Goal: Task Accomplishment & Management: Use online tool/utility

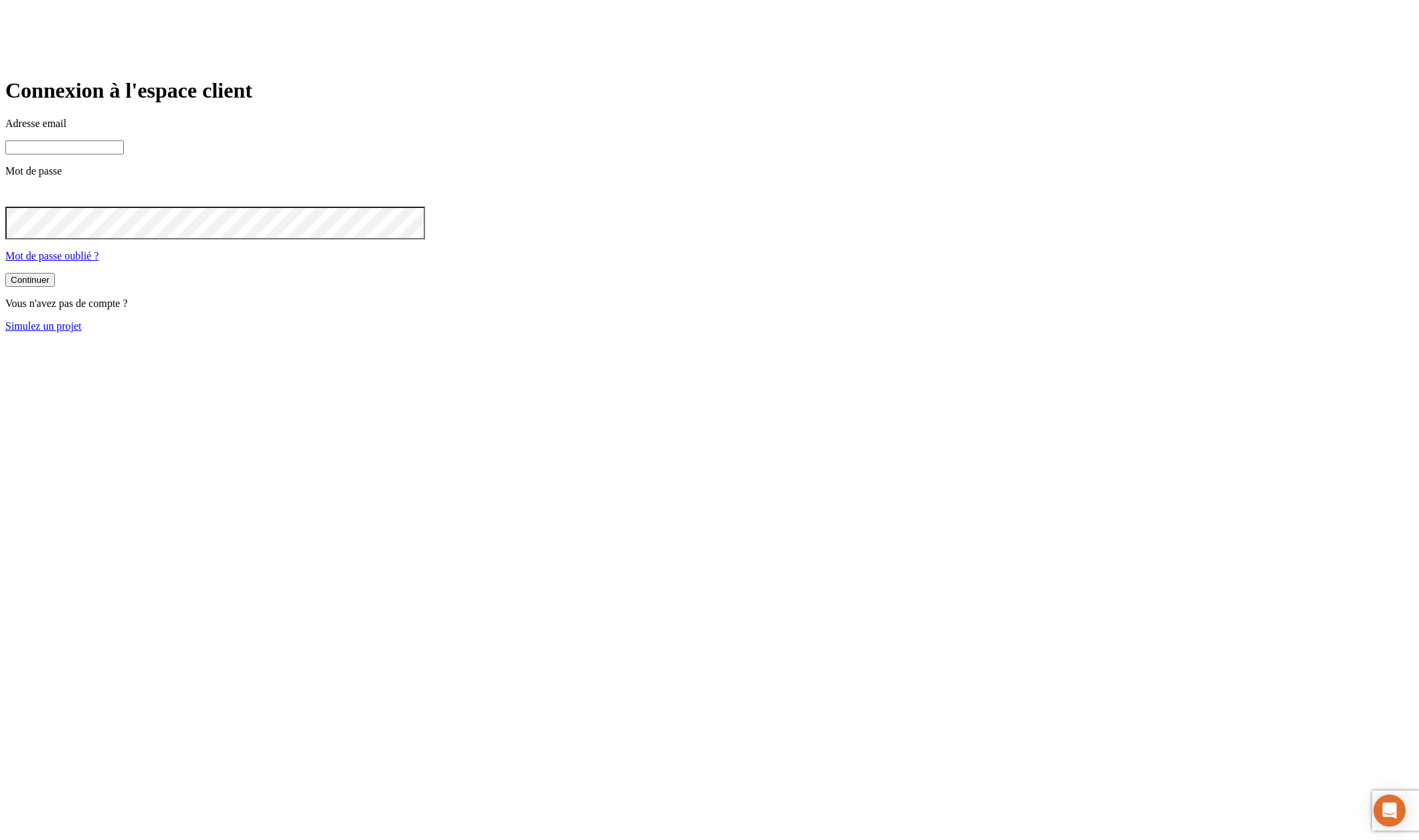
type input "[PERSON_NAME][DOMAIN_NAME][EMAIL_ADDRESS][DOMAIN_NAME]"
click at [82, 332] on link "Simulez un projet" at bounding box center [44, 326] width 76 height 11
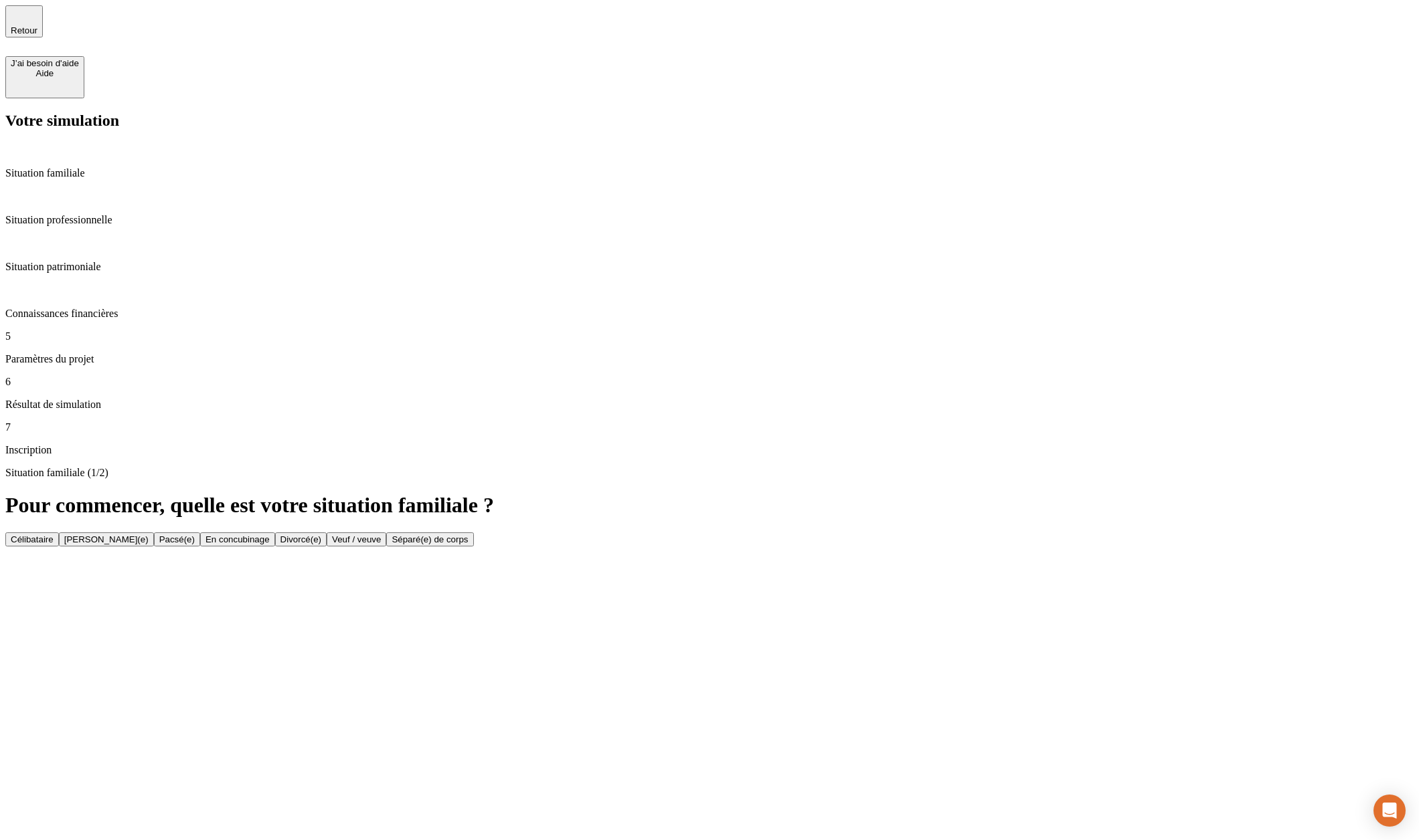
click at [53, 535] on div "Célibataire" at bounding box center [32, 540] width 43 height 10
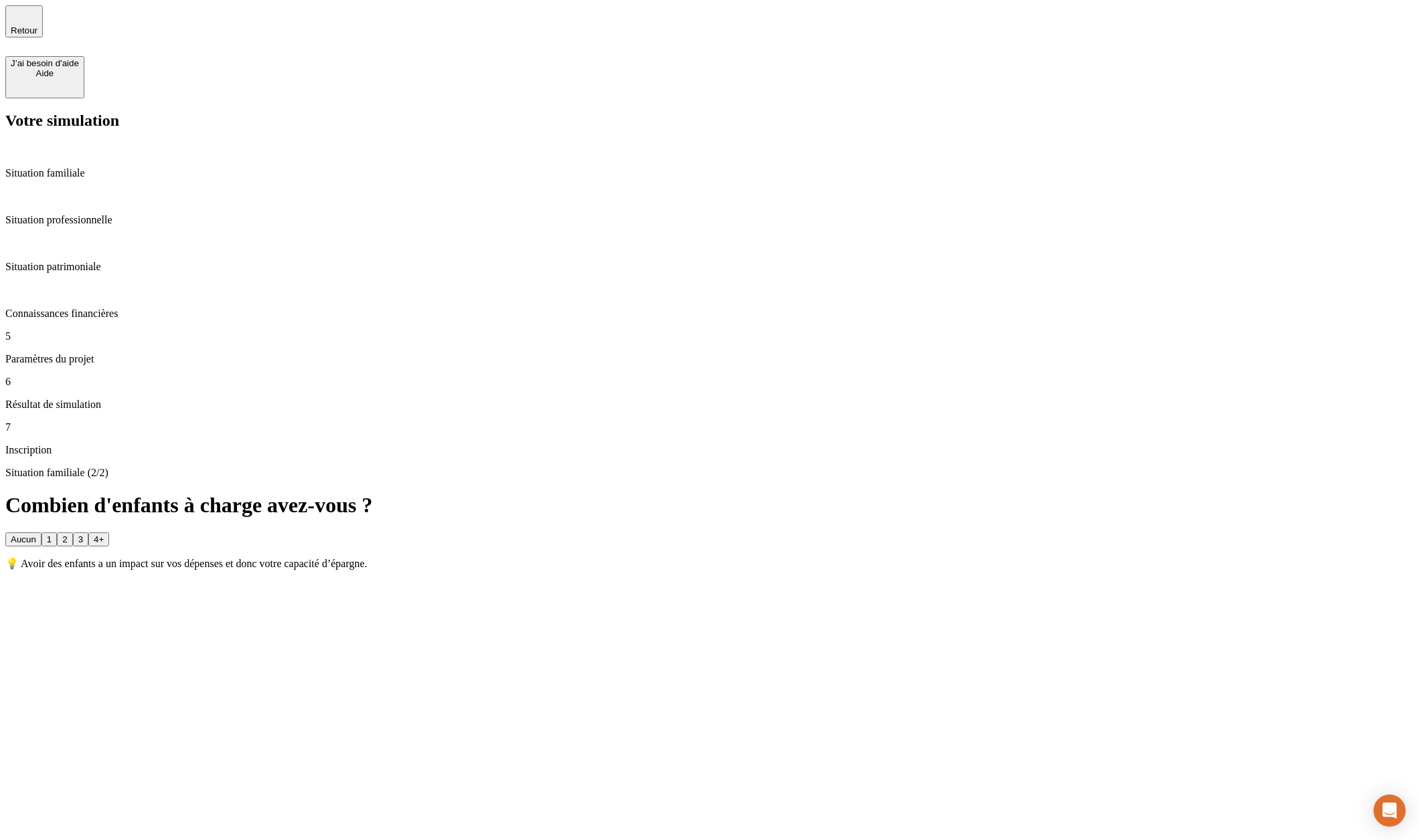
click at [89, 533] on button "3" at bounding box center [80, 540] width 15 height 14
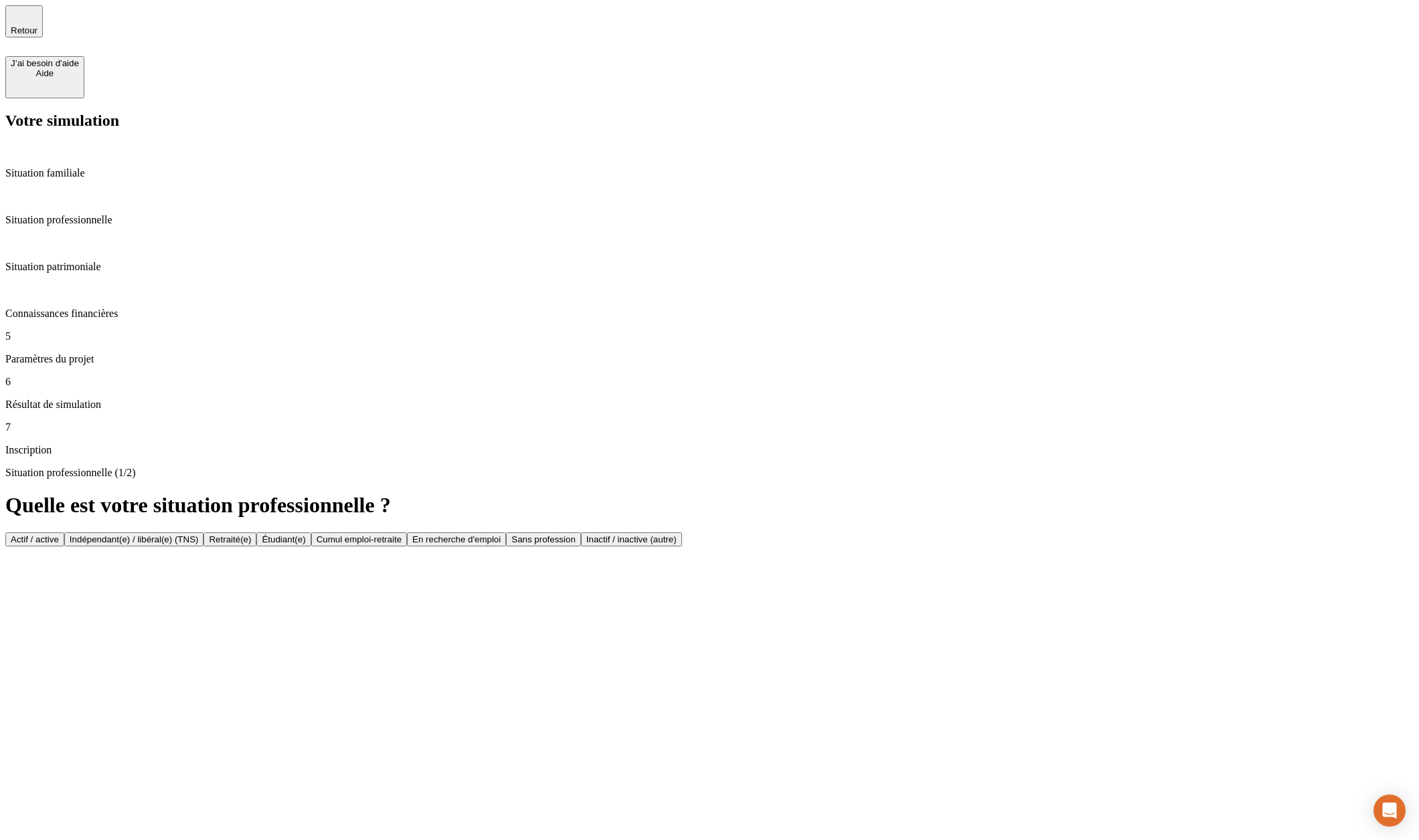
click at [64, 533] on button "Actif / active" at bounding box center [35, 540] width 59 height 14
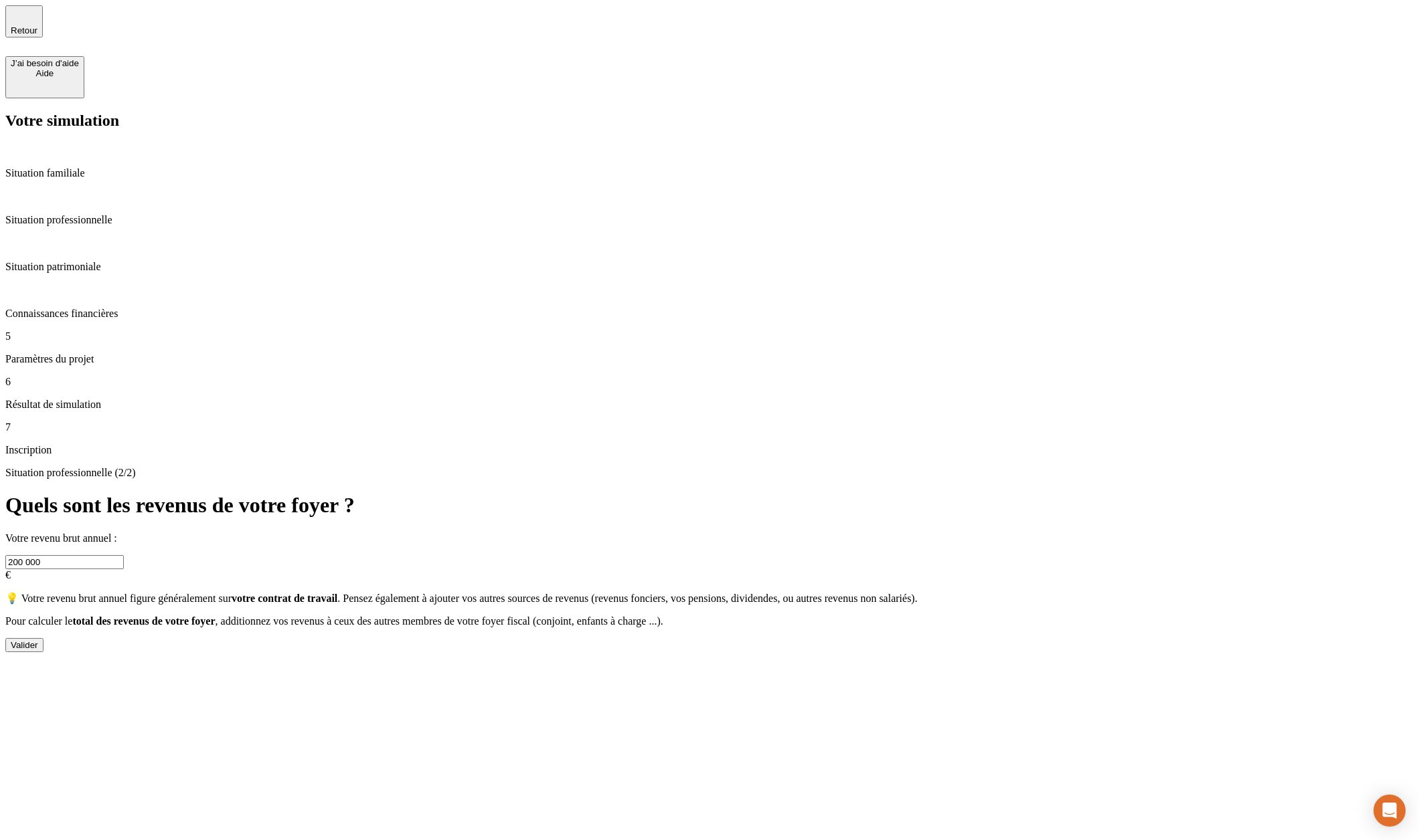
click at [124, 556] on input "200 000" at bounding box center [64, 563] width 118 height 14
type input "2 000 000"
click at [38, 640] on div "Valider" at bounding box center [24, 645] width 28 height 10
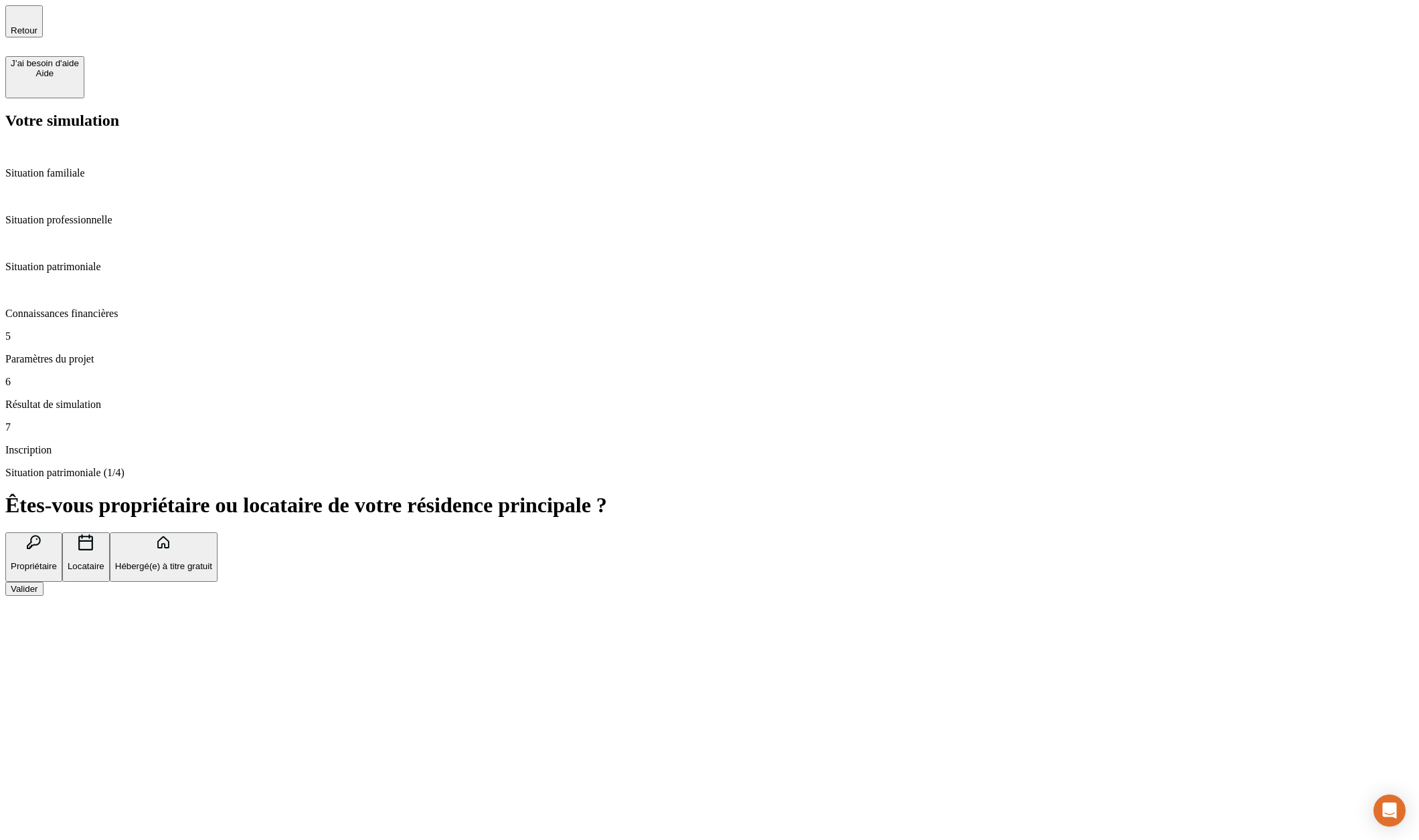
click at [44, 582] on button "Valider" at bounding box center [24, 589] width 38 height 14
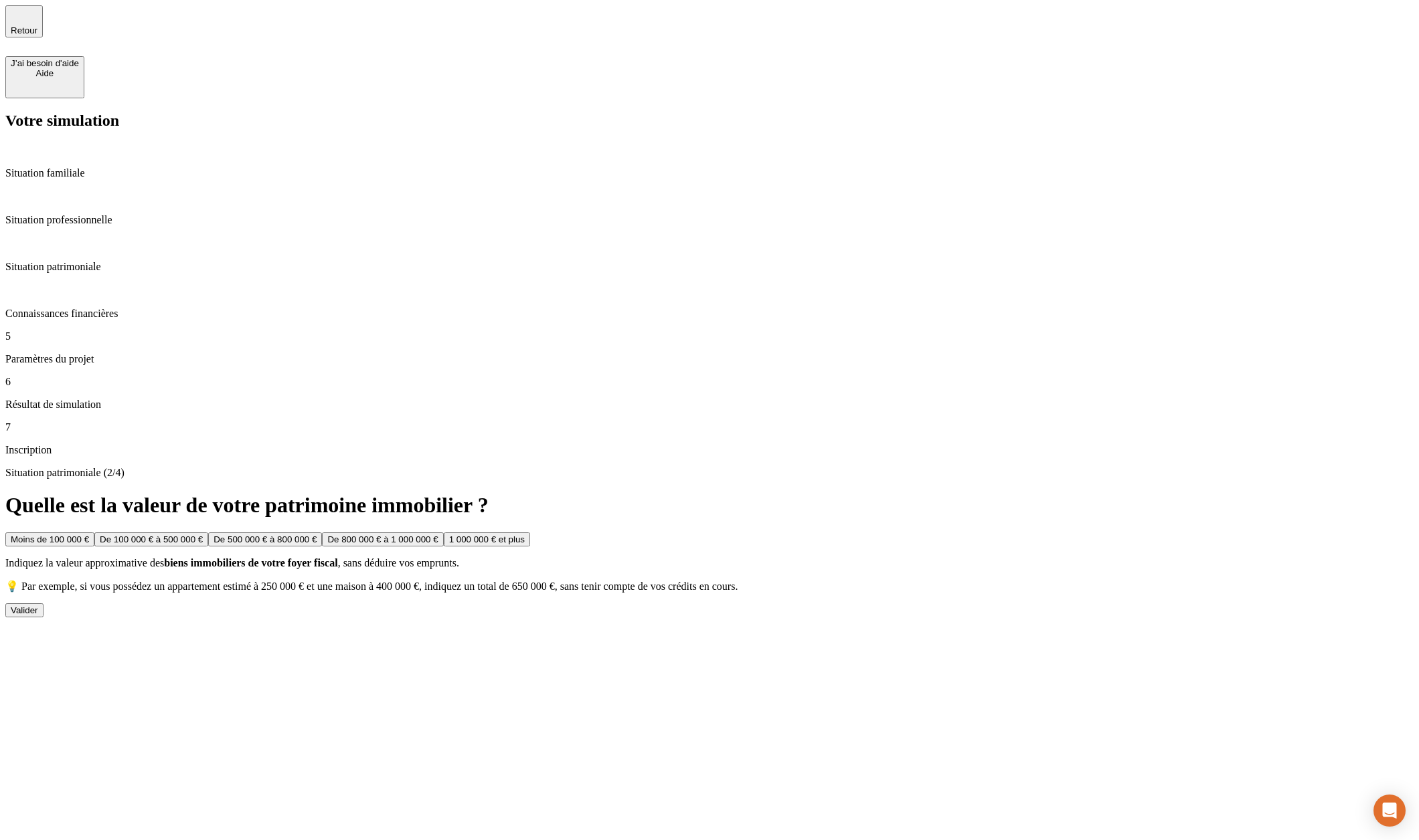
click at [44, 603] on button "Valider" at bounding box center [24, 610] width 38 height 14
click at [38, 628] on div "Valider" at bounding box center [24, 633] width 28 height 10
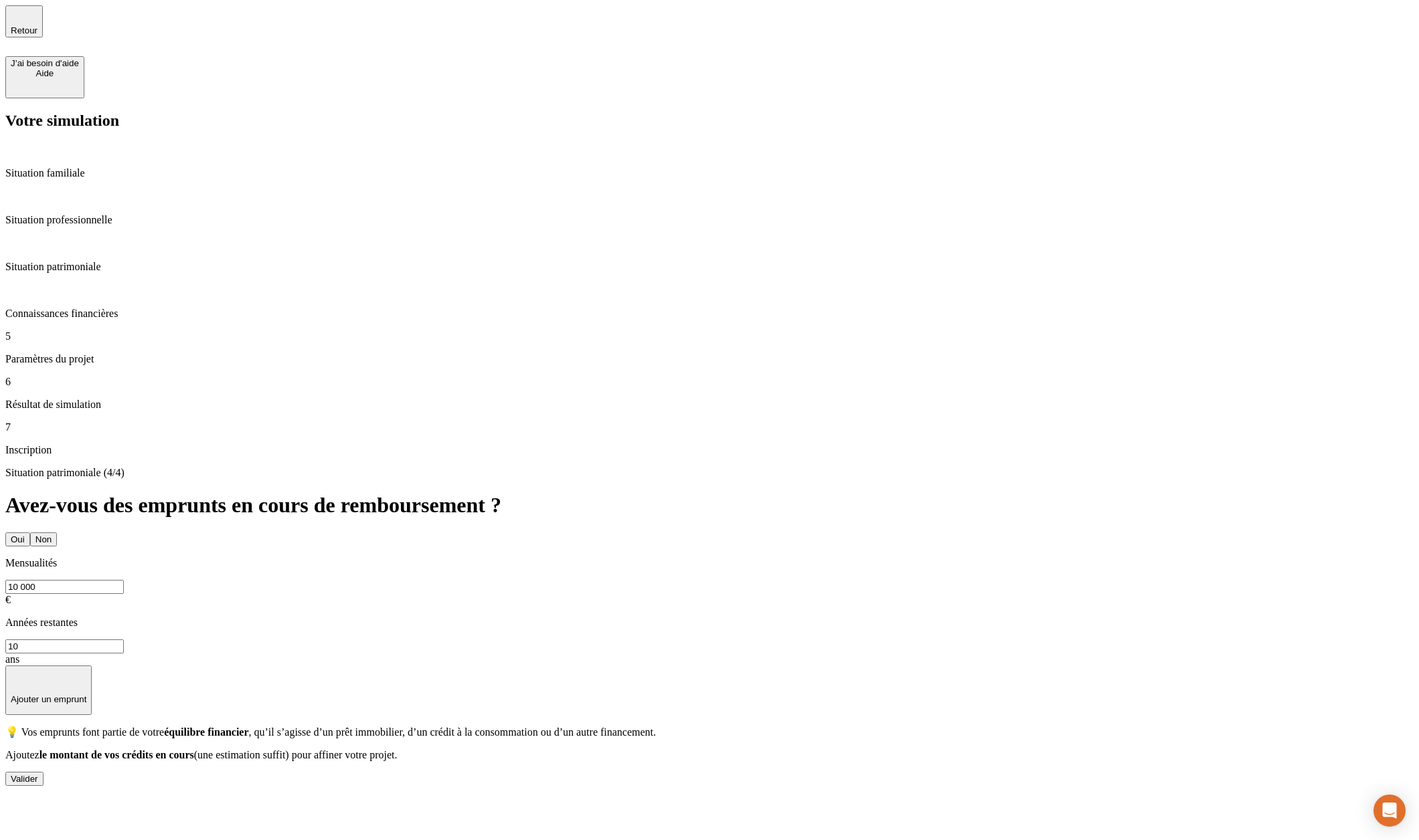
click at [57, 533] on button "Non" at bounding box center [44, 540] width 27 height 14
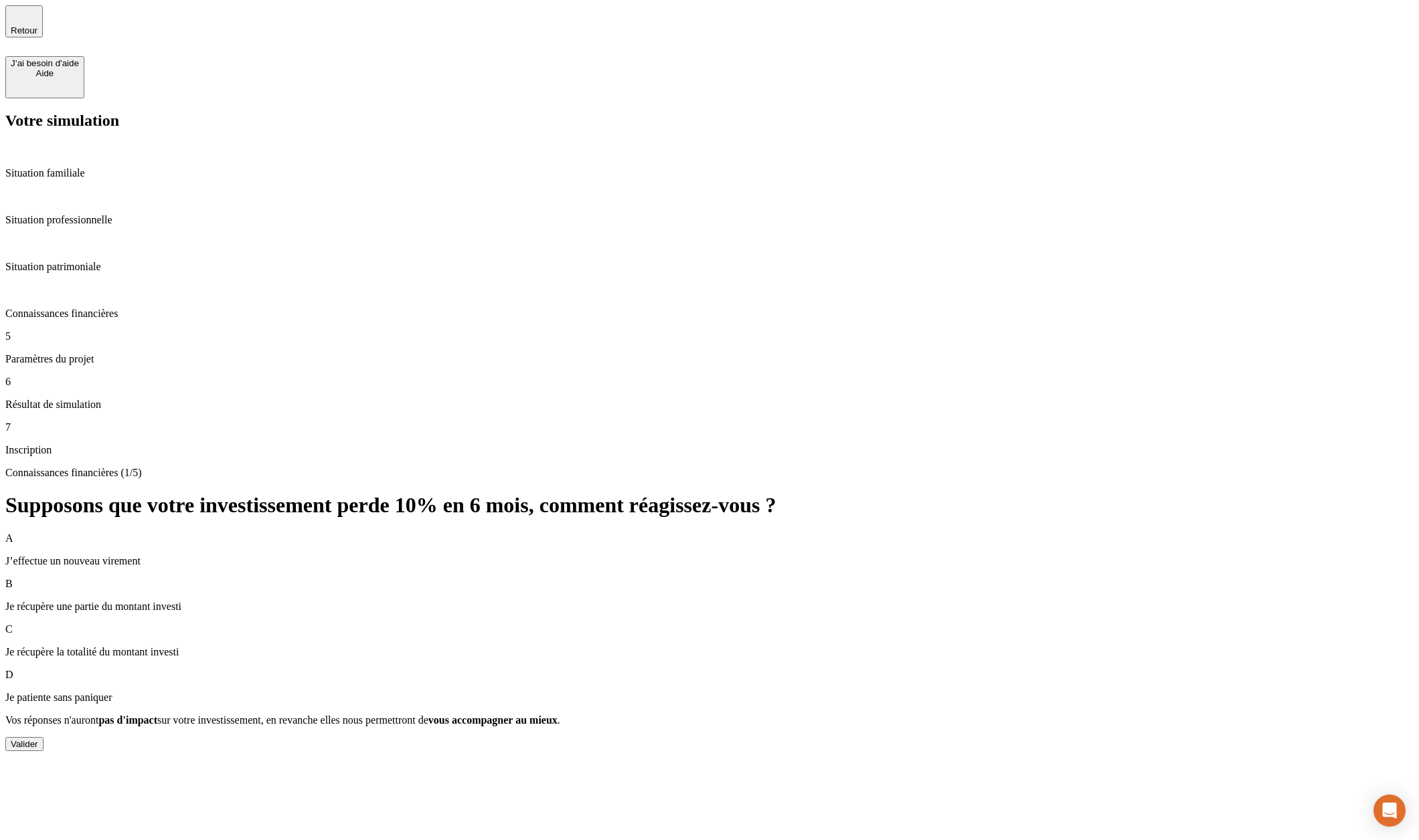
click at [44, 738] on button "Valider" at bounding box center [24, 745] width 38 height 14
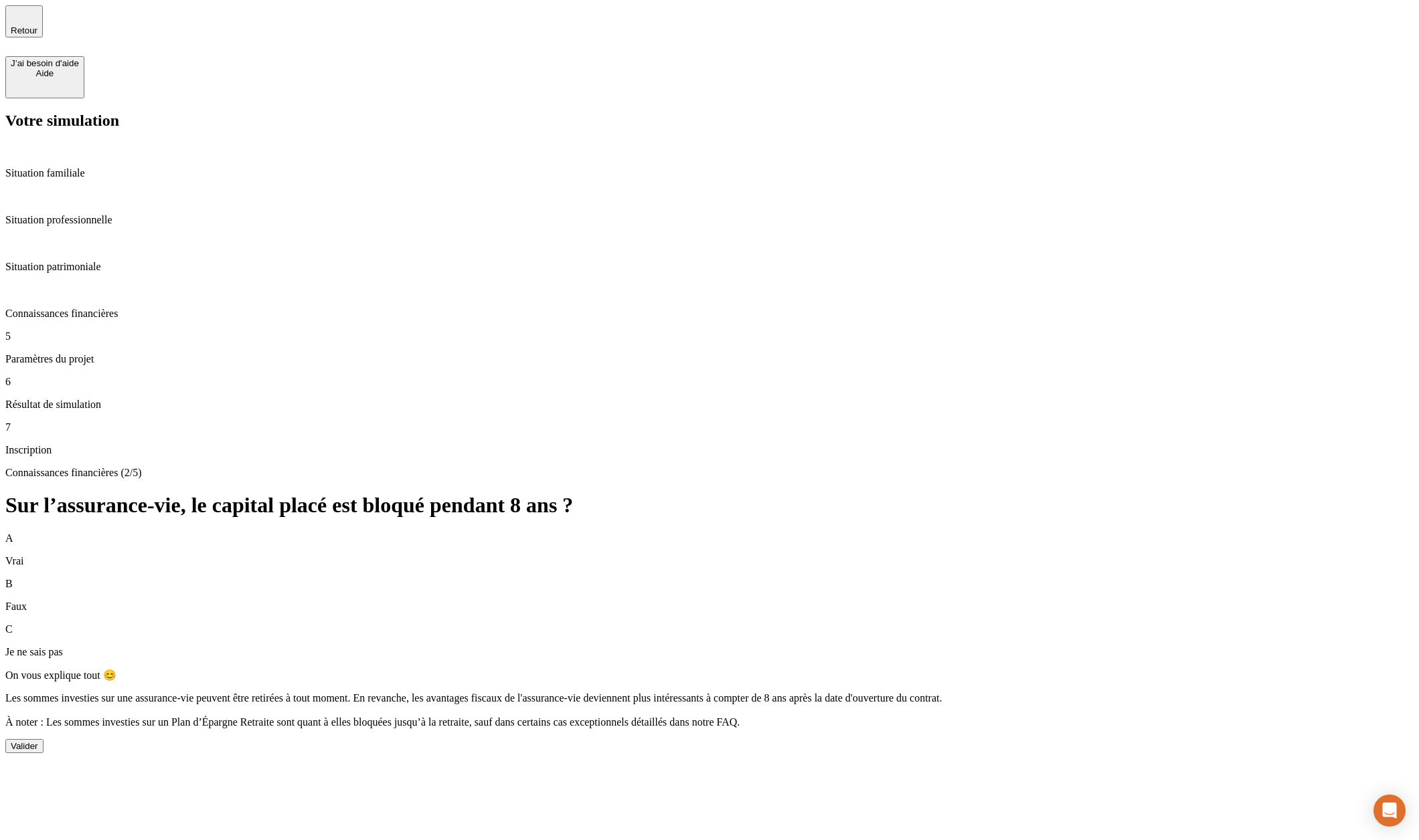
click at [38, 741] on div "Valider" at bounding box center [24, 746] width 28 height 10
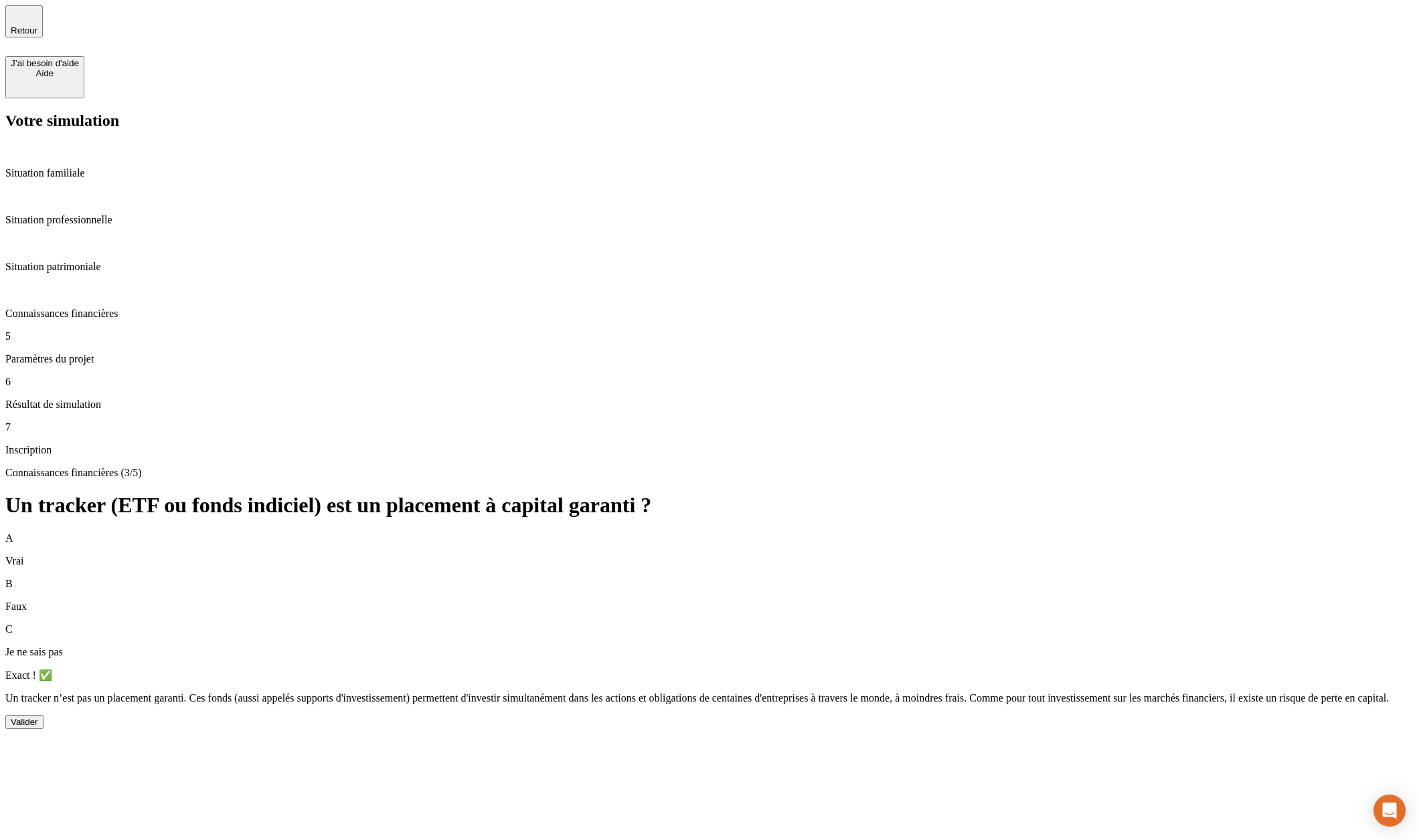
click at [44, 715] on button "Valider" at bounding box center [24, 722] width 38 height 14
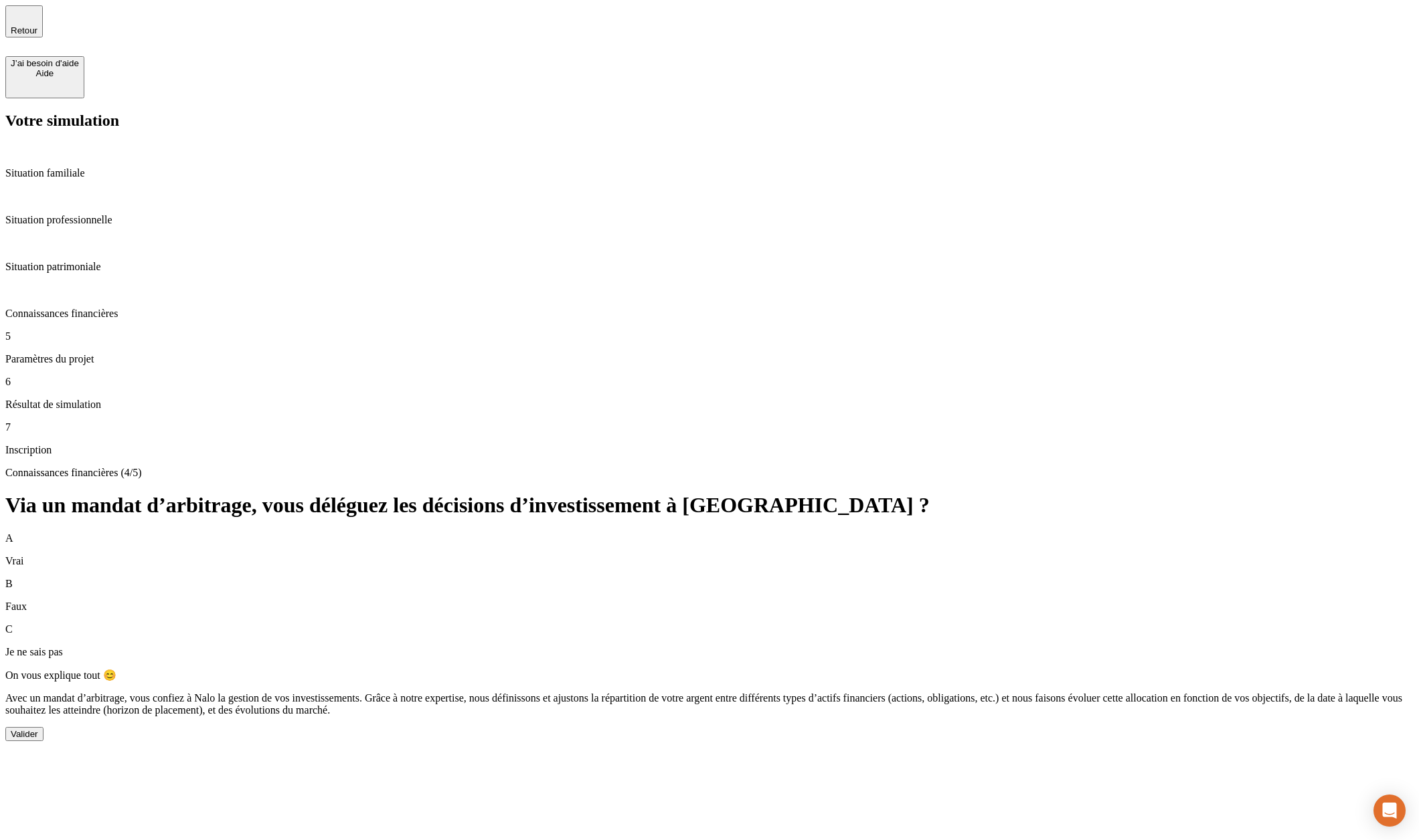
click at [38, 729] on div "Valider" at bounding box center [24, 734] width 28 height 10
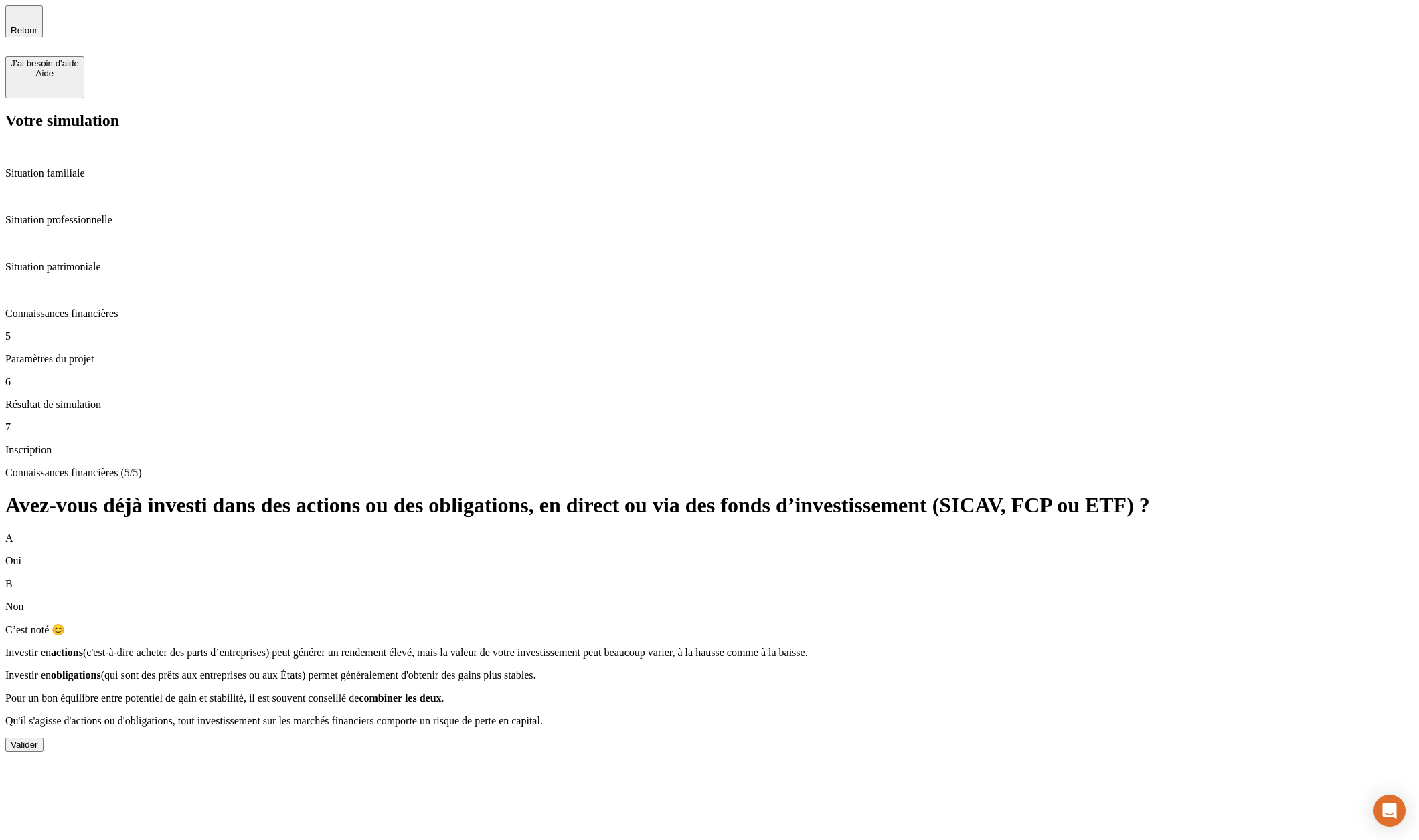
click at [38, 740] on div "Valider" at bounding box center [24, 745] width 28 height 10
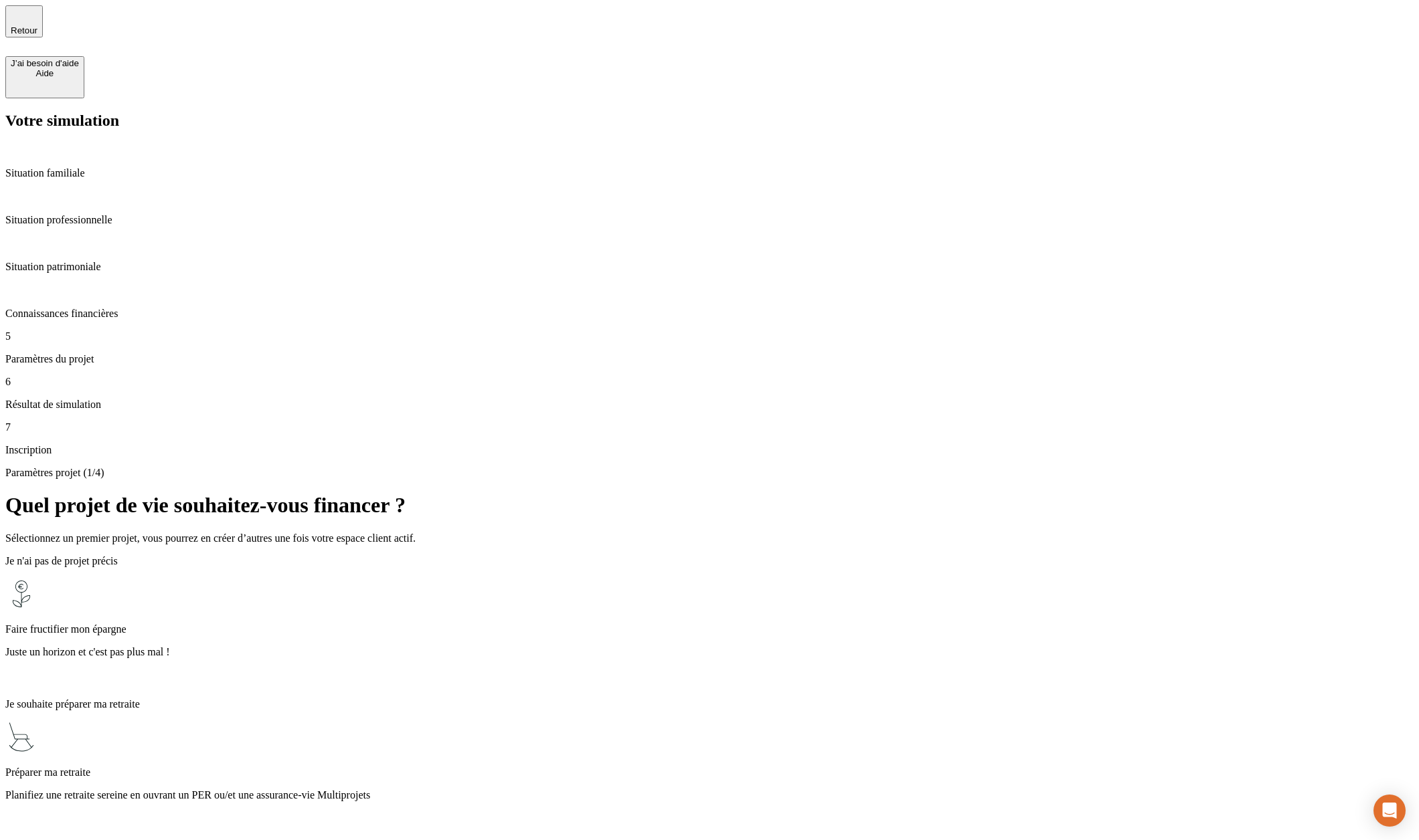
click at [788, 789] on p "Planifiez une retraite sereine en ouvrant un PER ou/et une assurance-vie Multip…" at bounding box center [710, 795] width 1408 height 12
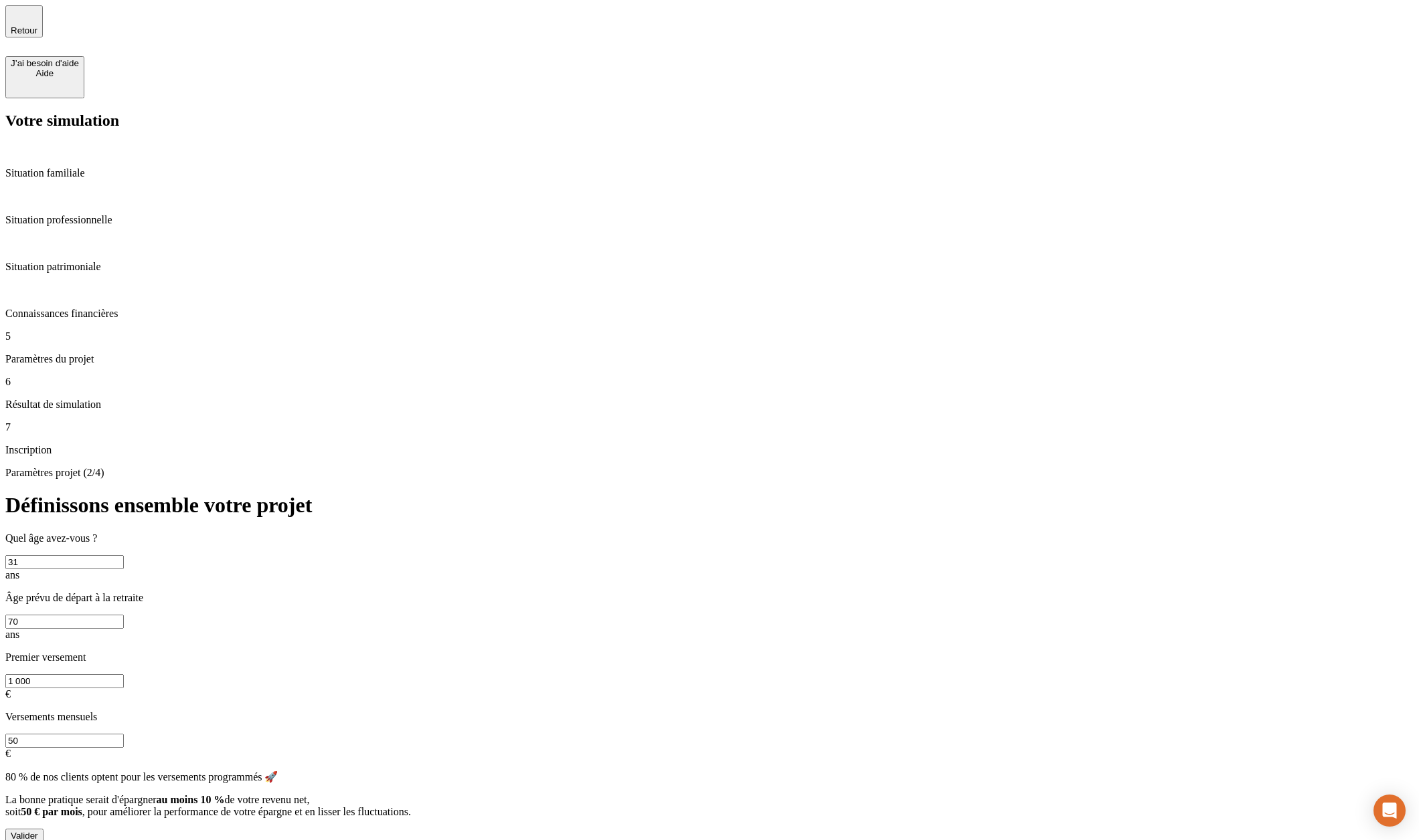
click at [124, 675] on input "1 000" at bounding box center [64, 682] width 118 height 14
type input "100 000"
click at [124, 734] on input "50" at bounding box center [64, 741] width 118 height 14
type input "5"
type input "500 000"
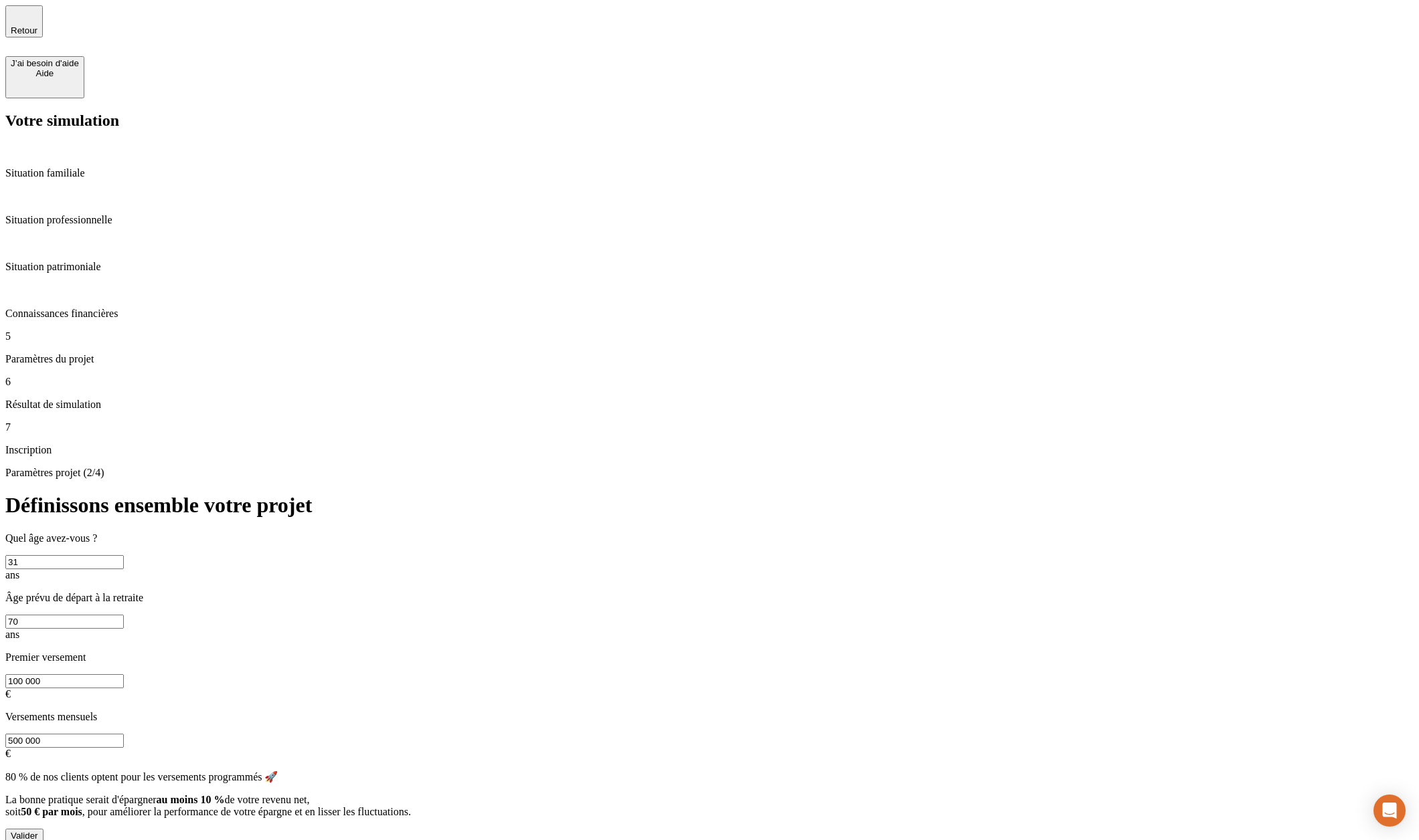
click at [38, 831] on div "Valider" at bounding box center [24, 836] width 28 height 10
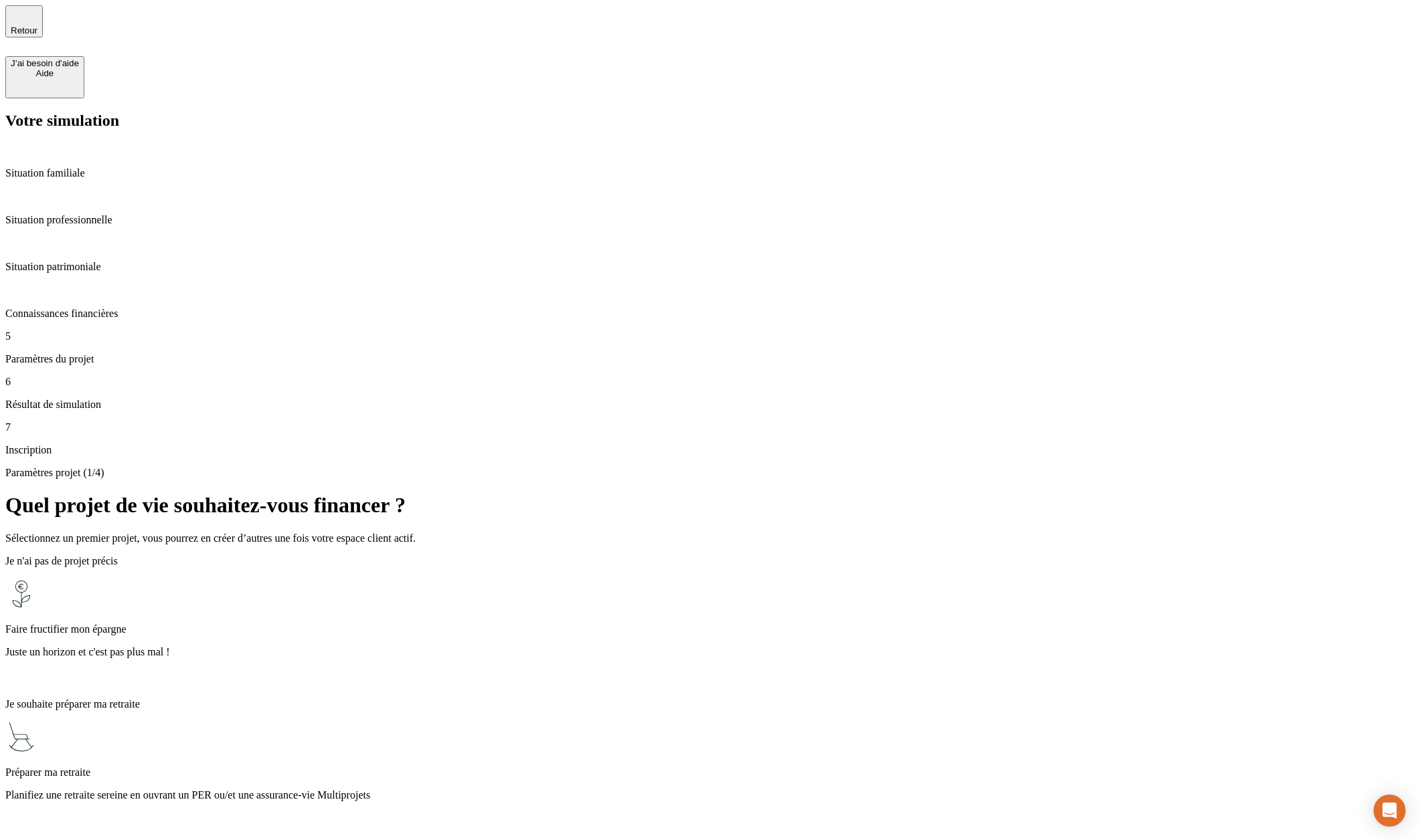
click at [657, 789] on p "Planifiez une retraite sereine en ouvrant un PER ou/et une assurance-vie Multip…" at bounding box center [710, 795] width 1408 height 12
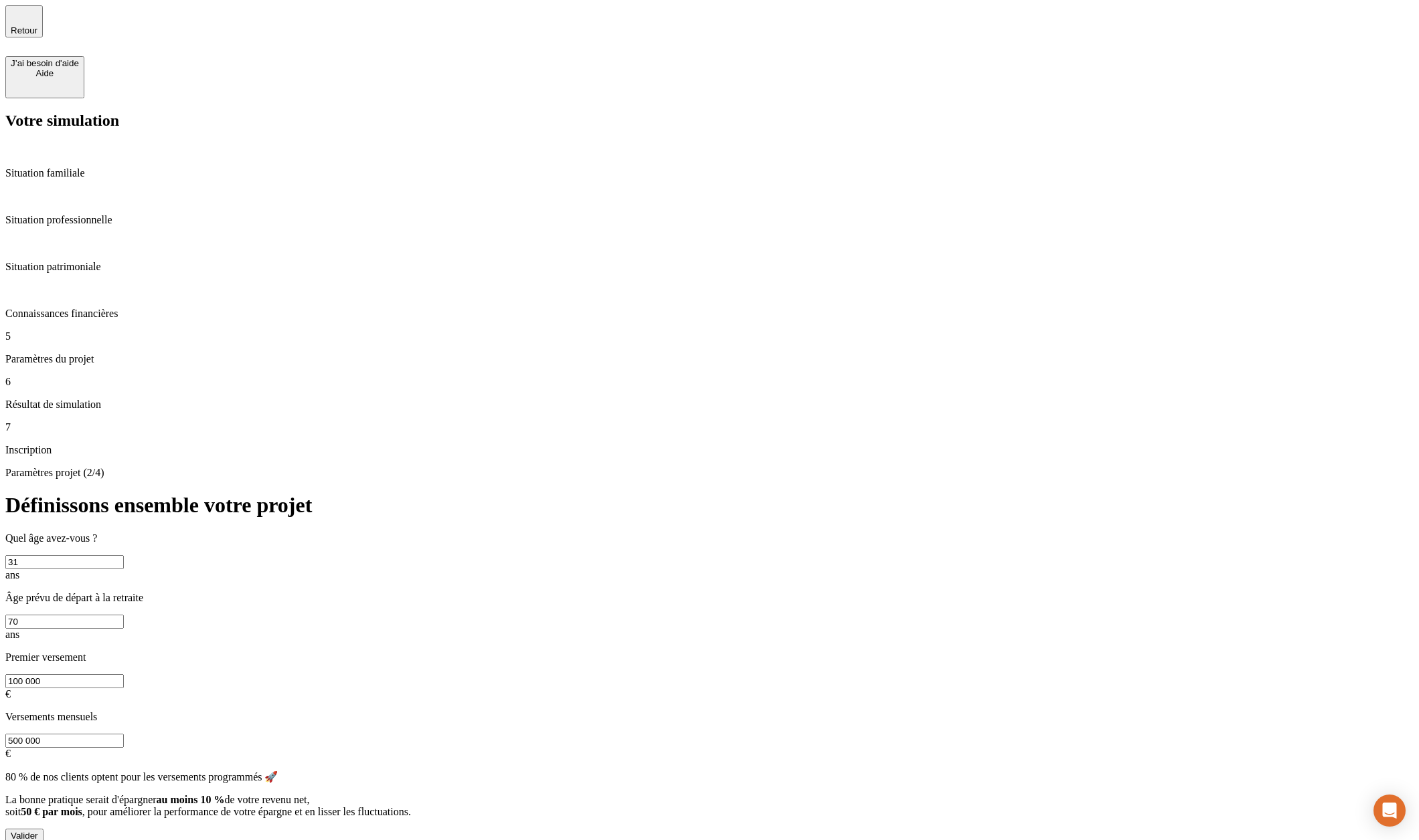
click at [620, 533] on div "Quel âge avez-vous ? 31 ans Âge prévu de départ à la retraite 70 ans Premier ve…" at bounding box center [710, 646] width 1408 height 228
click at [38, 831] on div "Valider" at bounding box center [24, 836] width 28 height 10
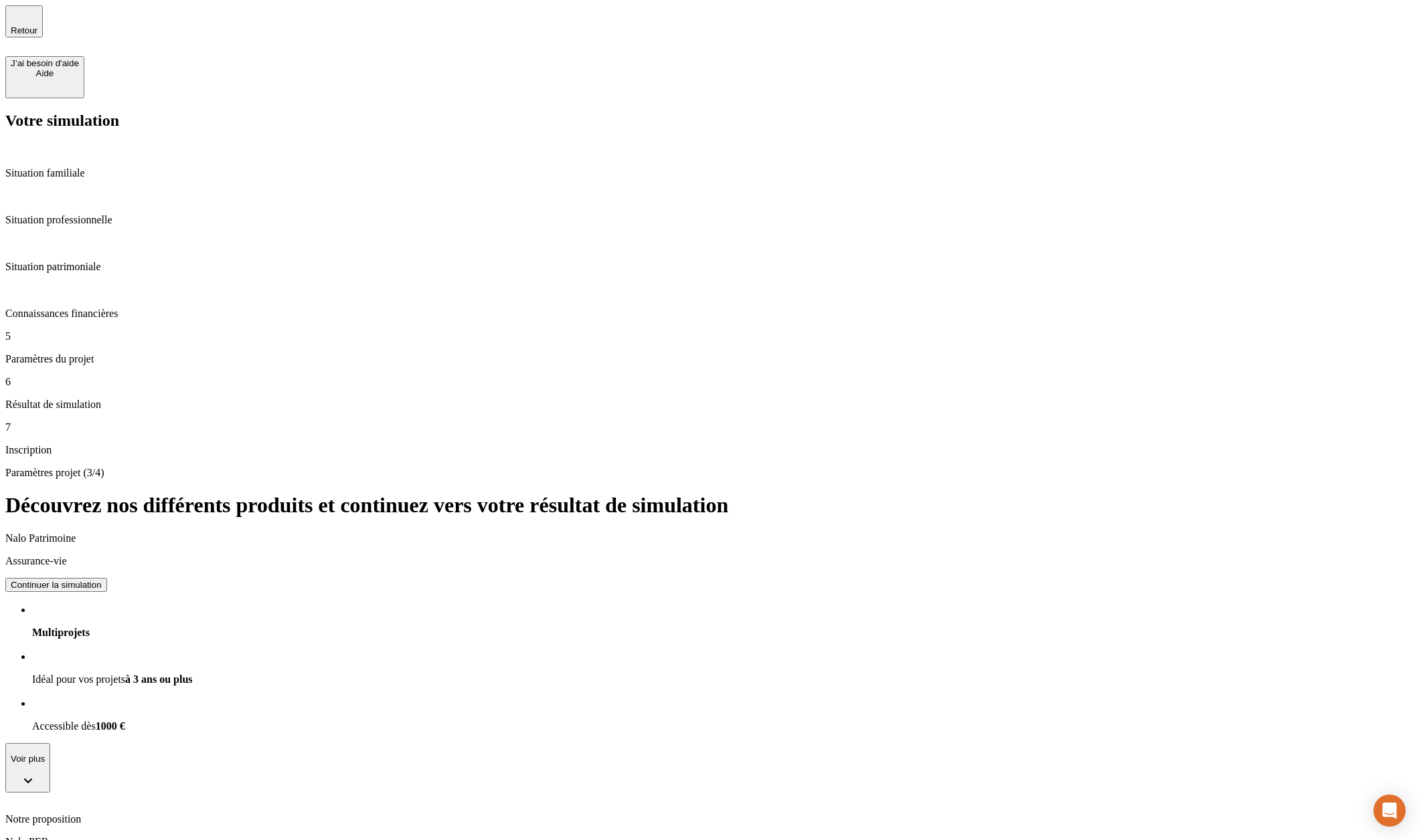
scroll to position [51, 0]
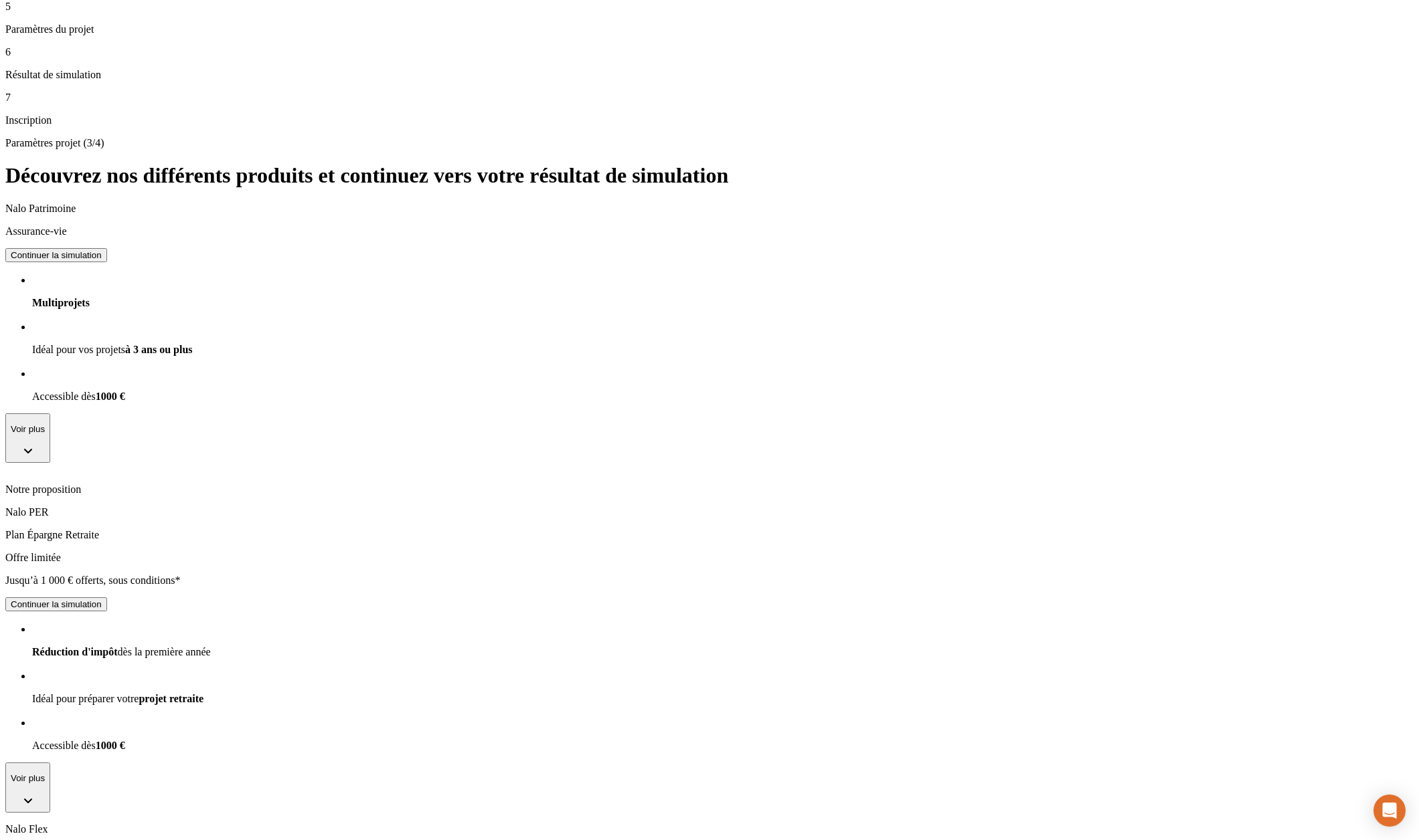
scroll to position [0, 0]
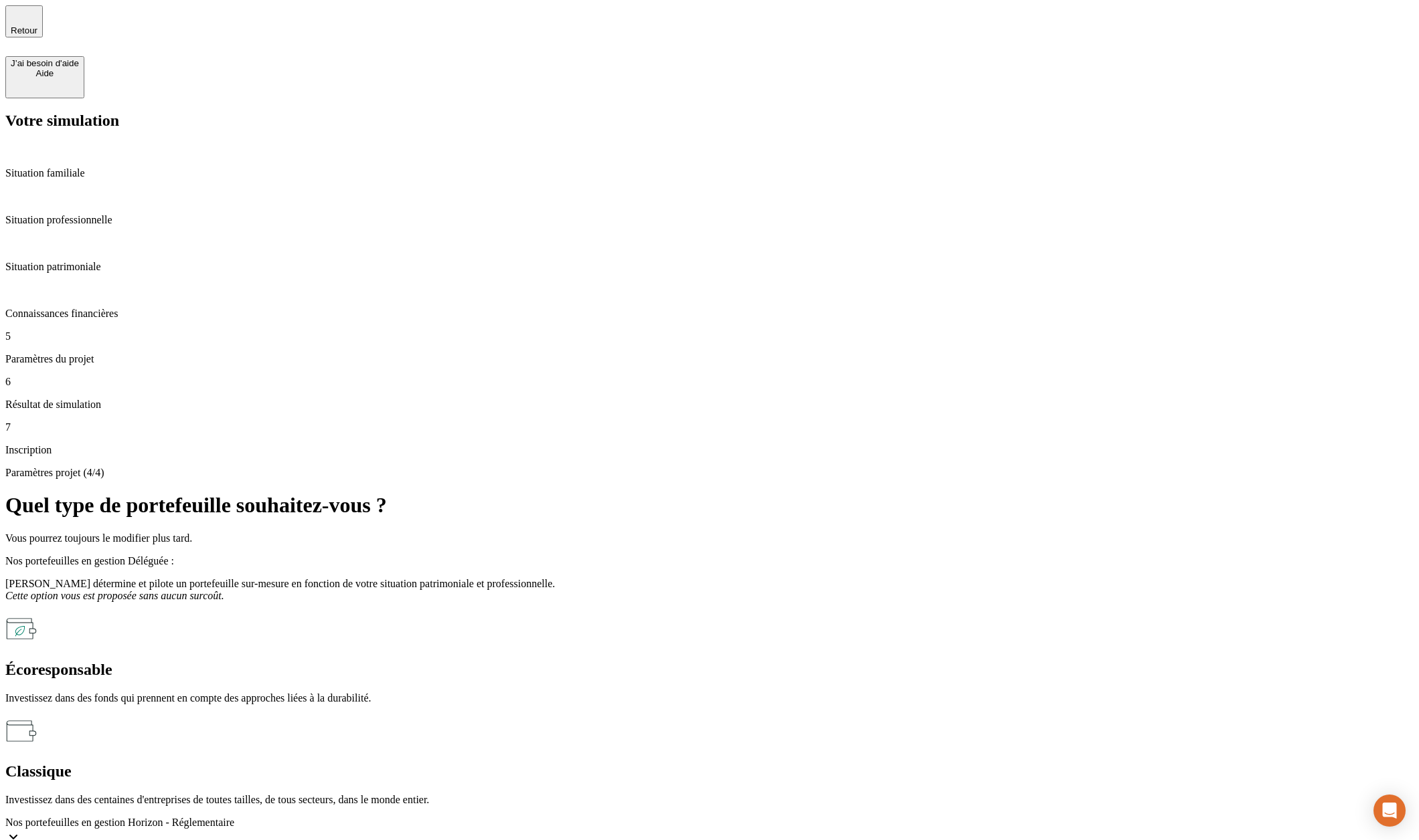
click at [91, 839] on button "Simuler mon projet" at bounding box center [48, 855] width 86 height 14
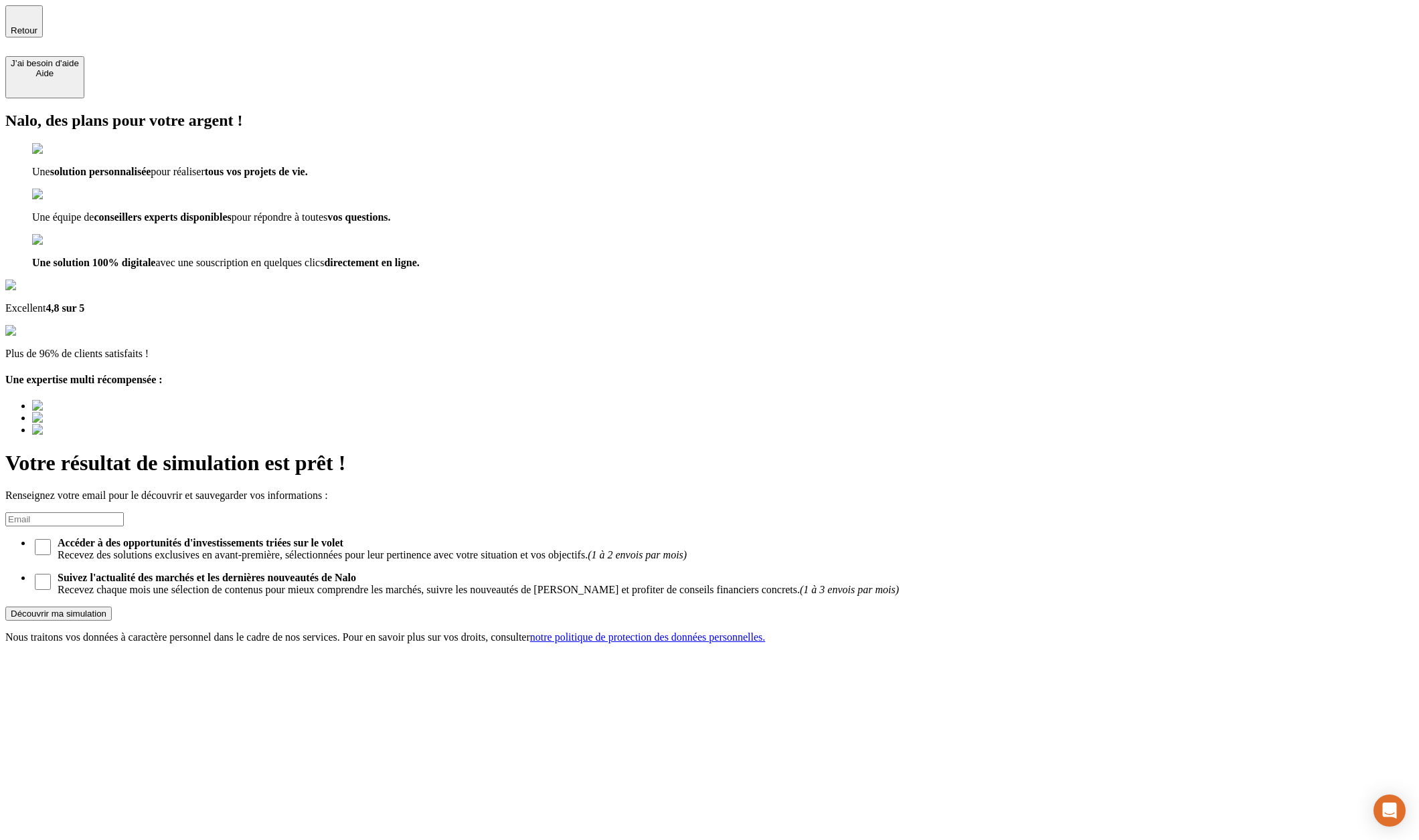
click at [124, 513] on input at bounding box center [64, 520] width 118 height 14
type input "tot@gmail.com"
click at [51, 539] on input "Accéder à des opportunités d'investissements triées sur le volet Recevez des so…" at bounding box center [42, 547] width 16 height 16
checkbox input "true"
click at [111, 607] on button "Découvrir ma simulation" at bounding box center [59, 614] width 107 height 14
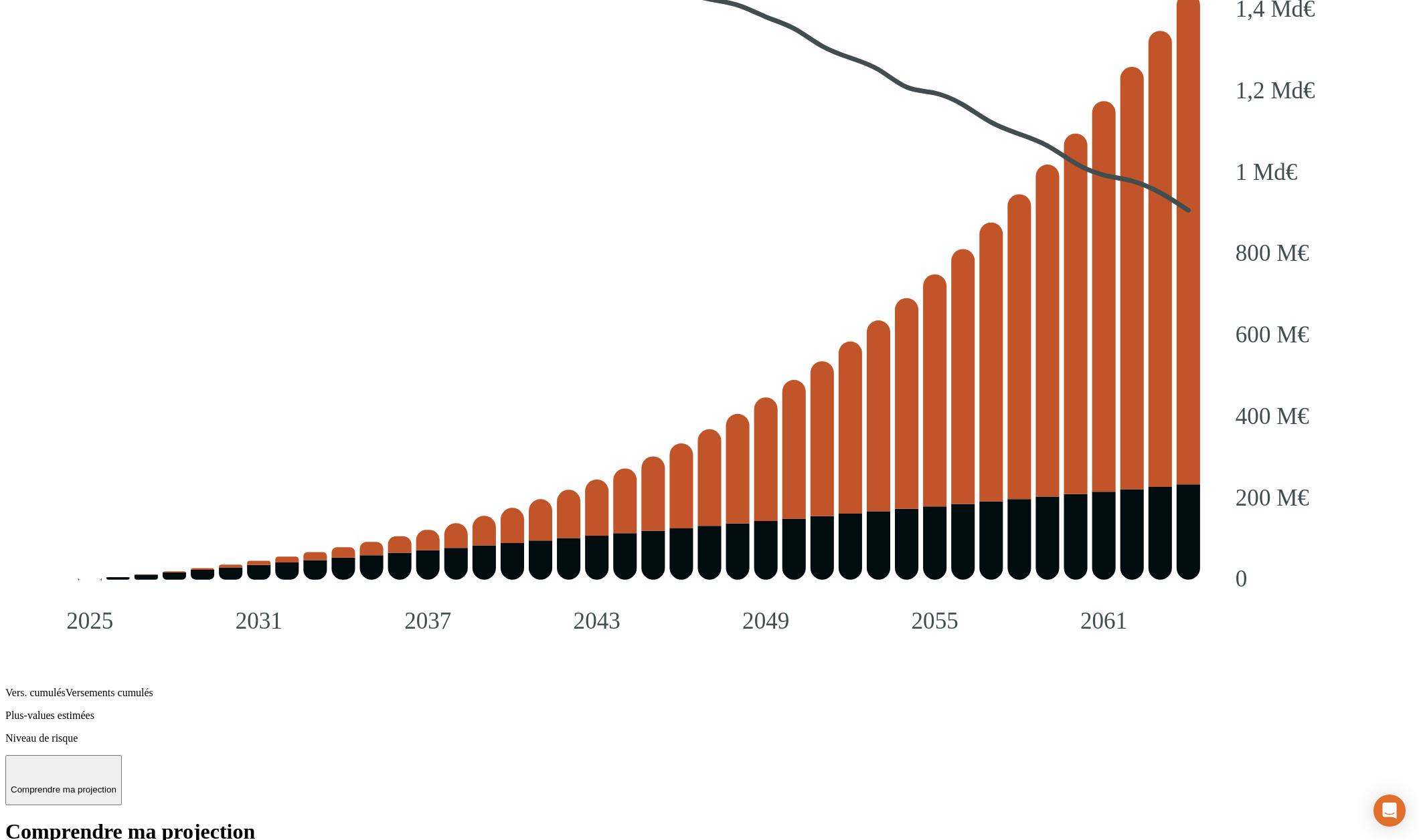
scroll to position [2014, 0]
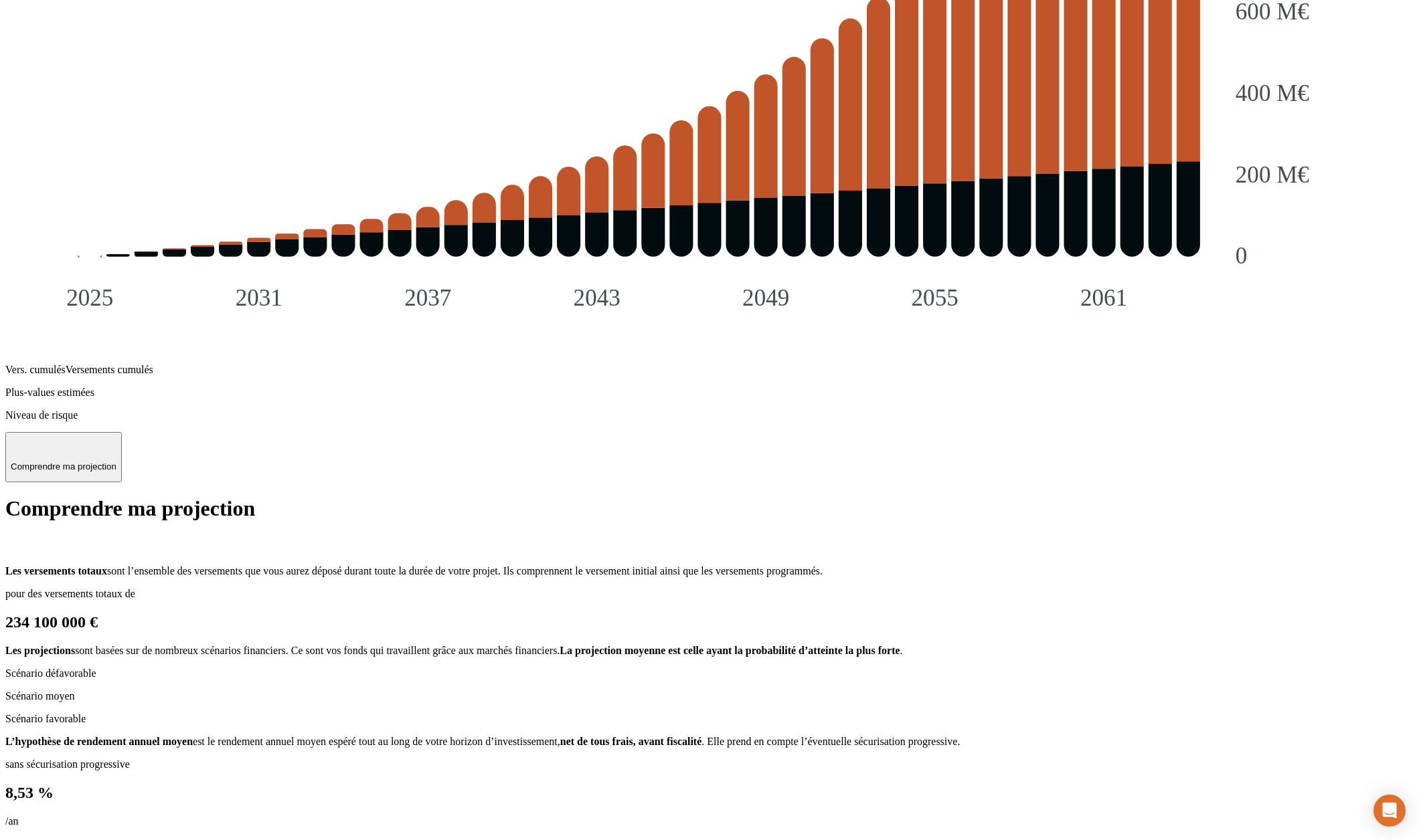
drag, startPoint x: 388, startPoint y: 425, endPoint x: 1150, endPoint y: 809, distance: 853.3
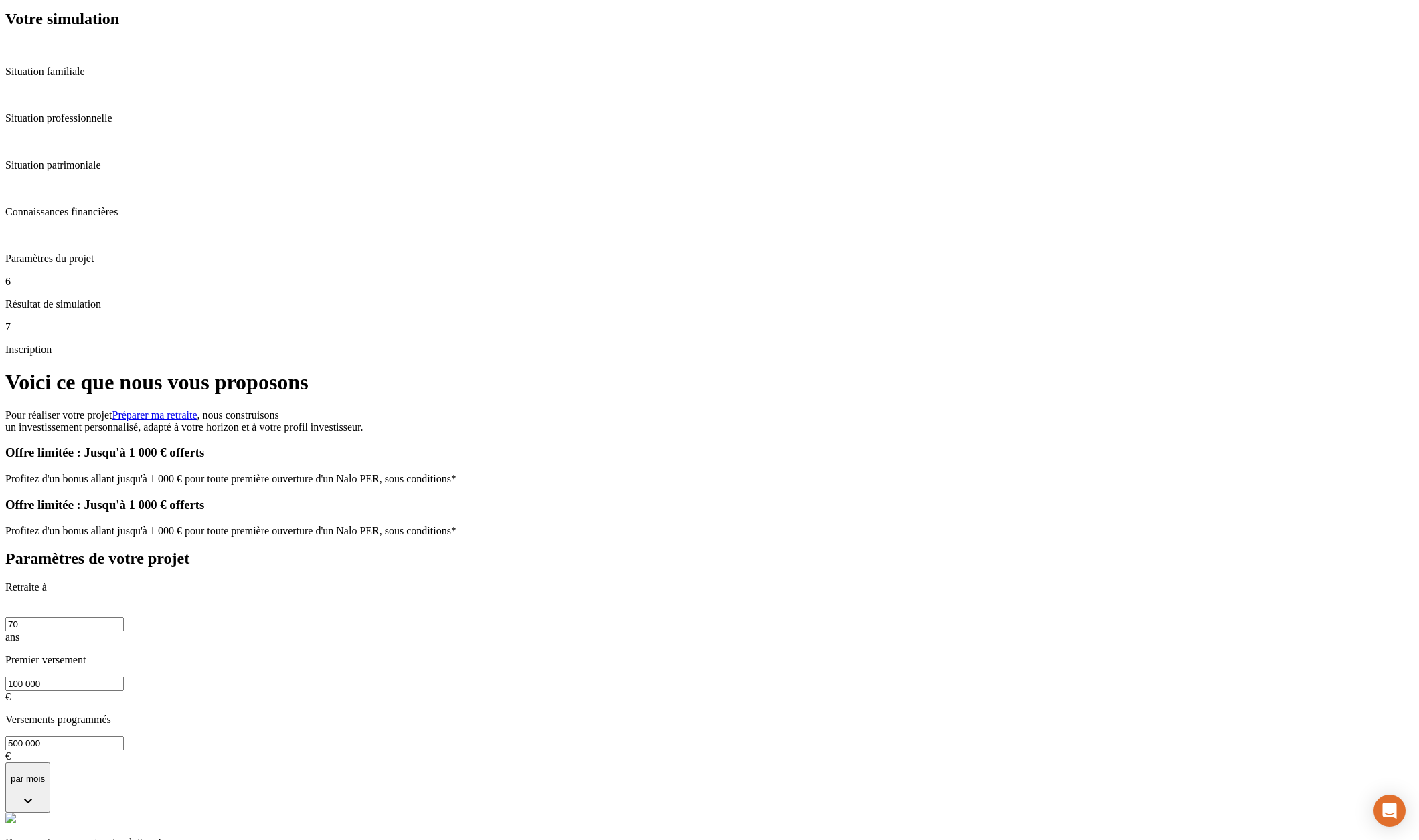
scroll to position [0, 0]
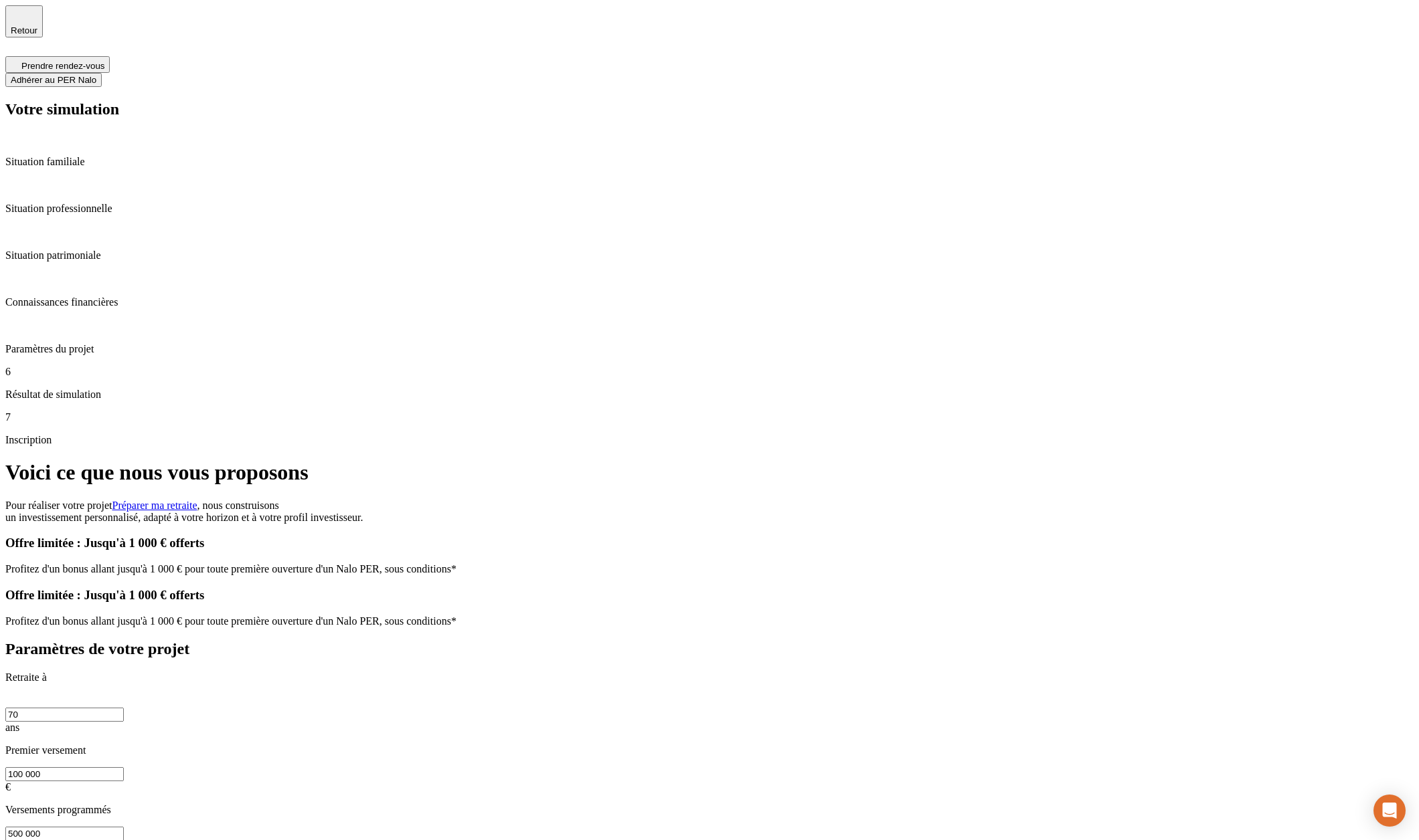
click at [765, 460] on h1 "Voici ce que nous vous proposons" at bounding box center [710, 473] width 1408 height 25
click at [122, 343] on p "Paramètres du projet" at bounding box center [710, 349] width 1408 height 12
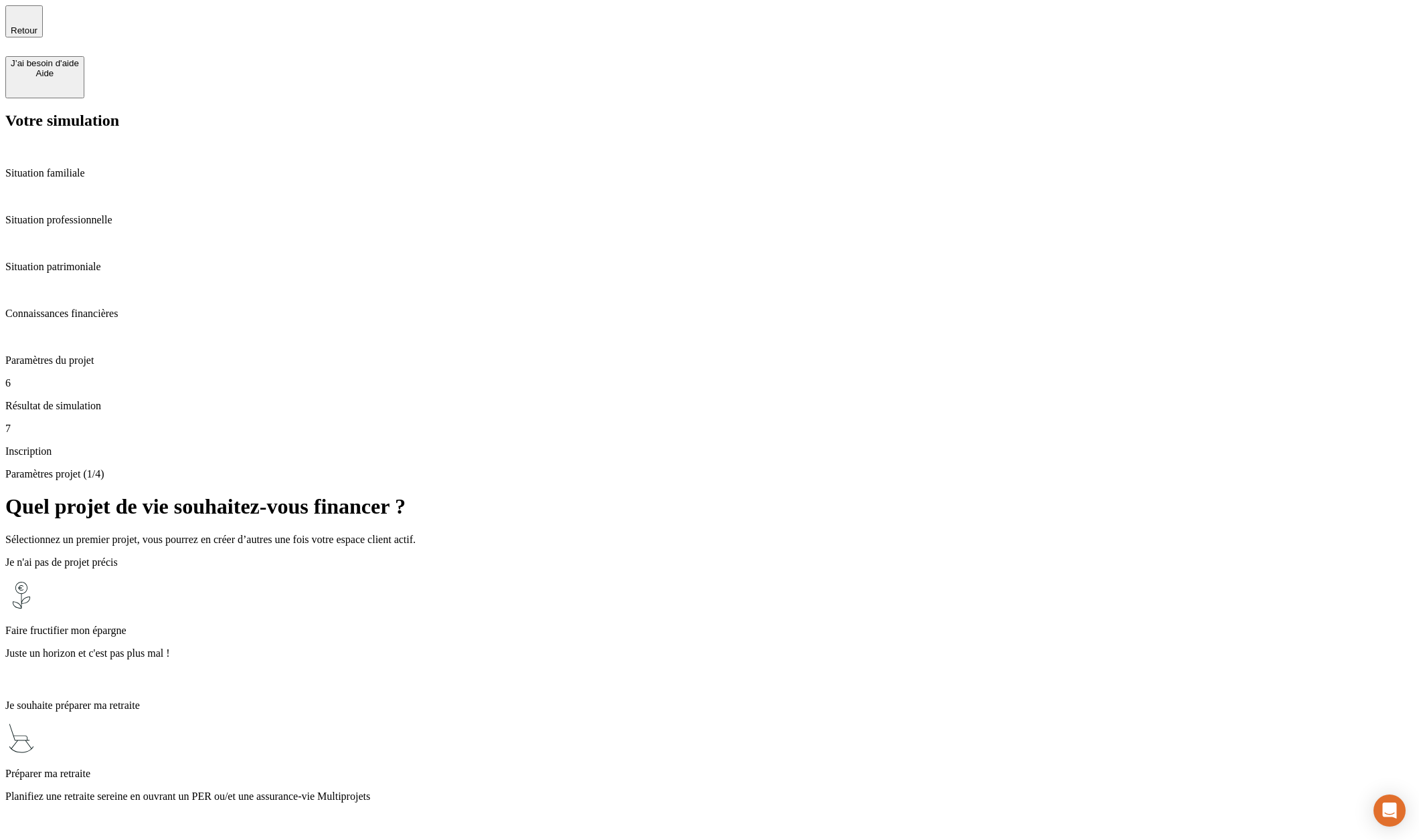
click at [536, 791] on p "Planifiez une retraite sereine en ouvrant un PER ou/et une assurance-vie Multip…" at bounding box center [710, 796] width 1408 height 12
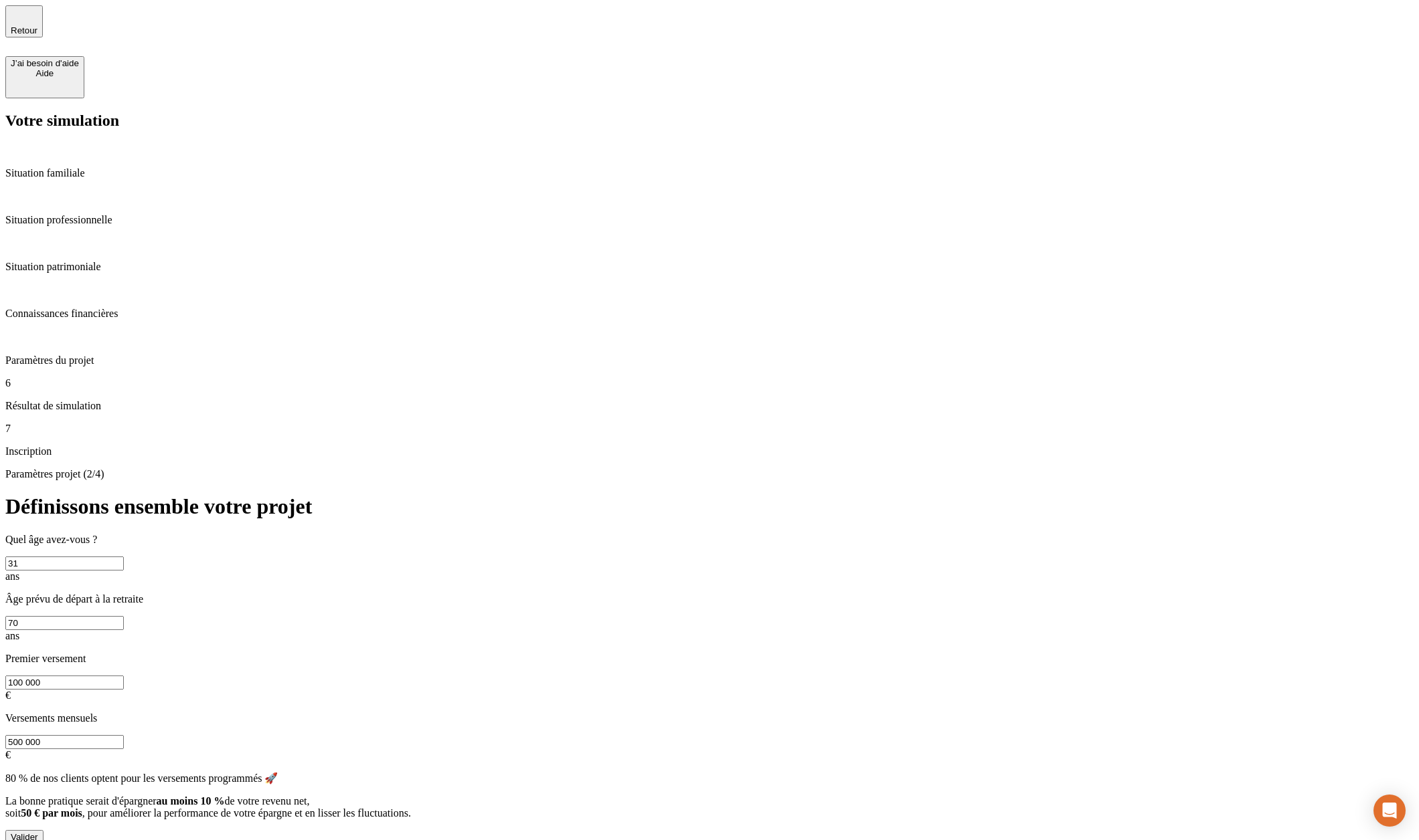
click at [44, 830] on button "Valider" at bounding box center [24, 837] width 38 height 14
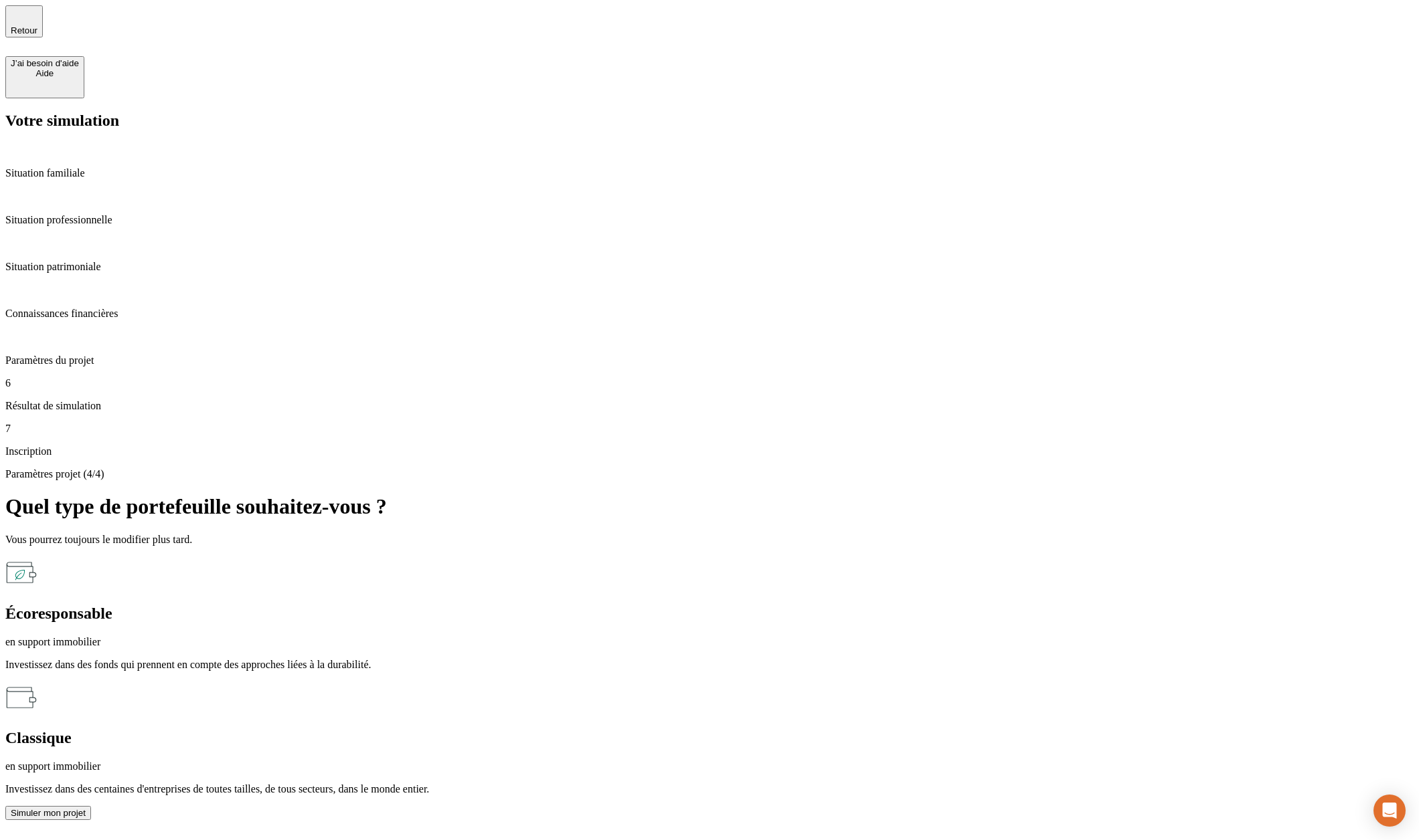
click at [773, 468] on div "Paramètres projet (4/4) Quel type de portefeuille souhaitez-vous ? Vous pourrez…" at bounding box center [710, 645] width 1408 height 353
click at [86, 808] on div "Simuler mon projet" at bounding box center [48, 813] width 75 height 10
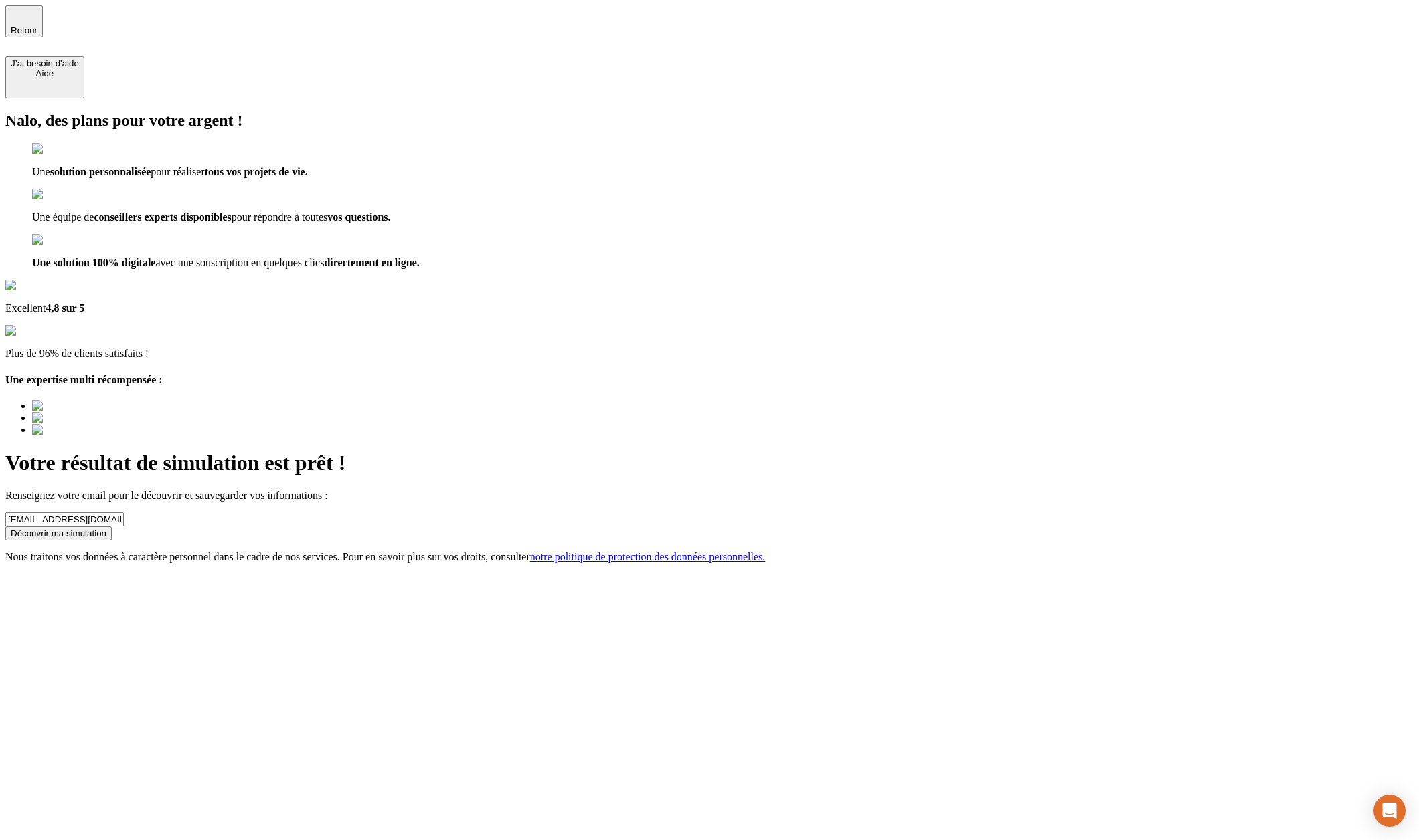
click at [107, 529] on div "Découvrir ma simulation" at bounding box center [58, 533] width 96 height 10
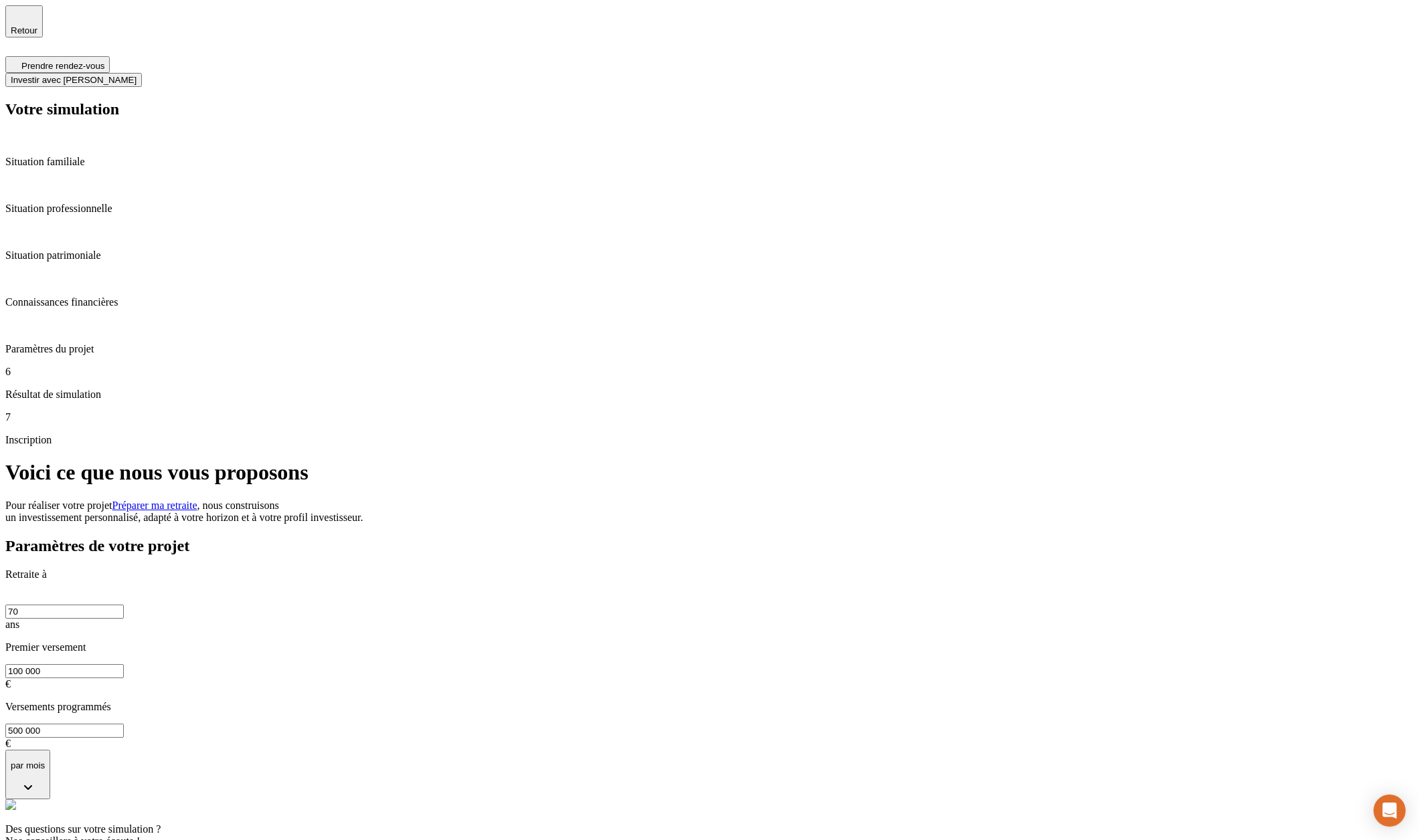
click at [363, 500] on span "Pour réaliser votre projet Préparer ma retraite , nous construisons un investis…" at bounding box center [184, 511] width 358 height 24
click at [805, 460] on h1 "Voici ce que nous vous proposons" at bounding box center [710, 473] width 1408 height 25
